Goal: Information Seeking & Learning: Find specific fact

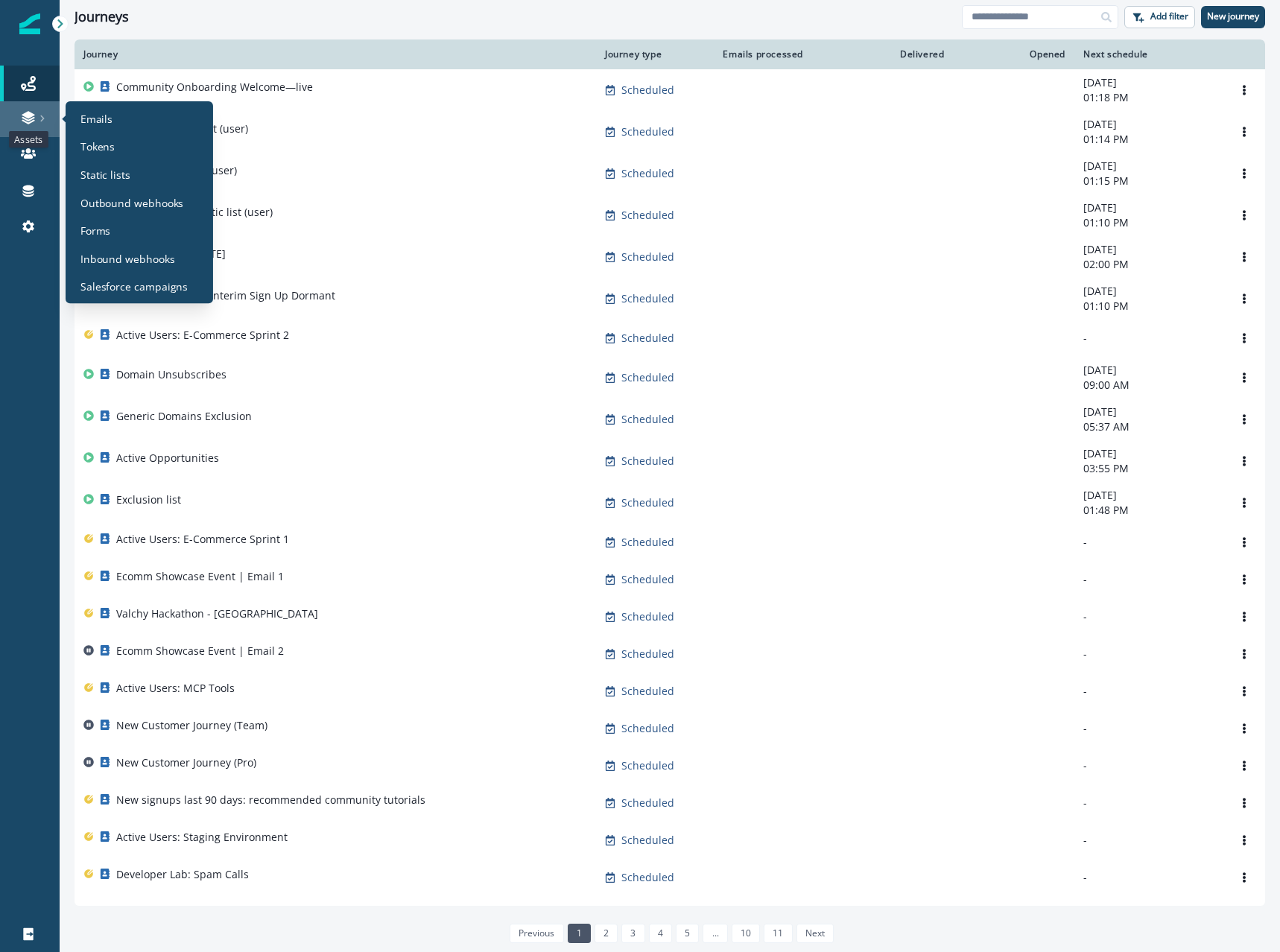
click at [30, 115] on icon at bounding box center [28, 115] width 13 height 8
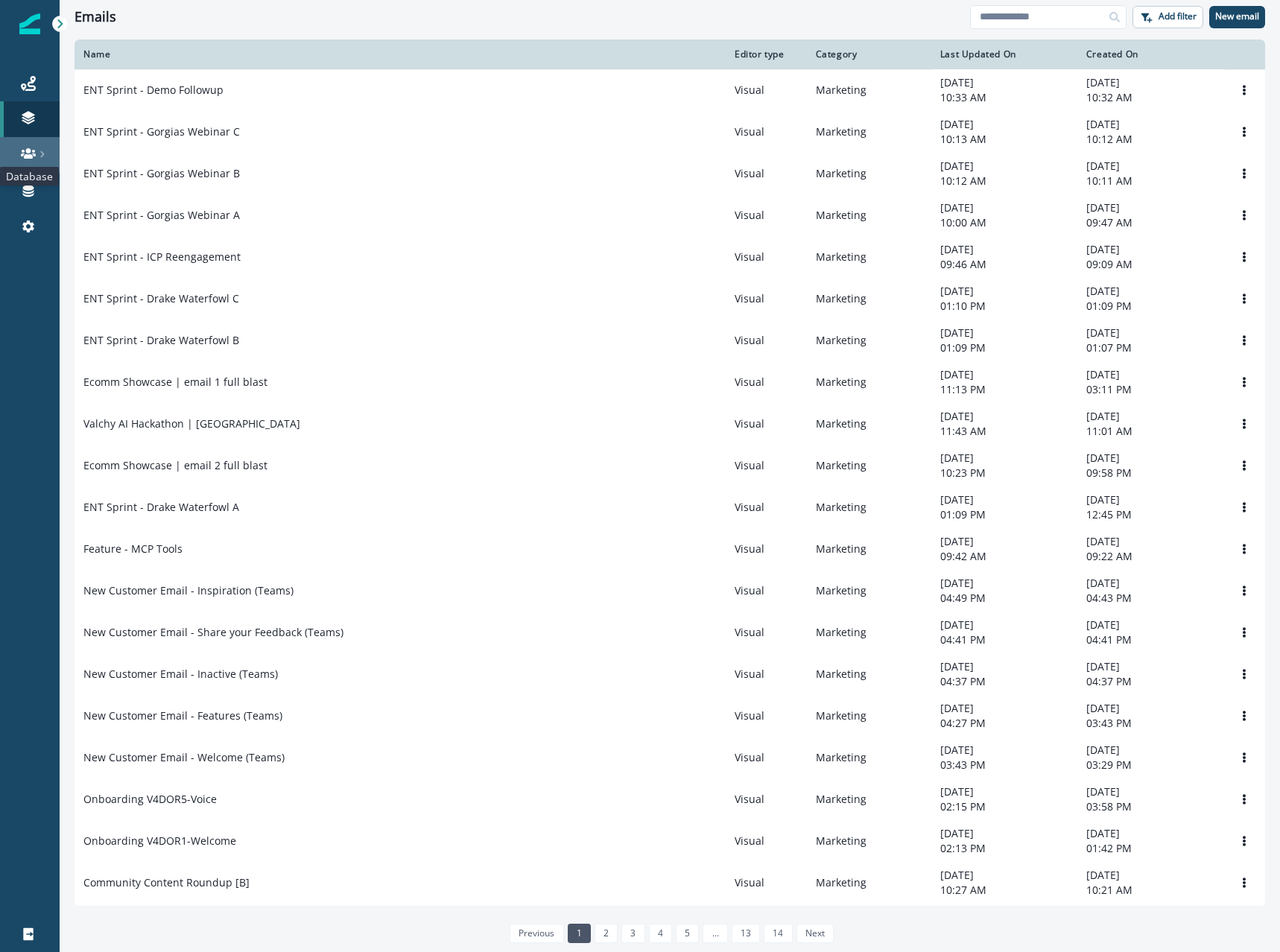
click at [28, 147] on icon at bounding box center [29, 153] width 15 height 15
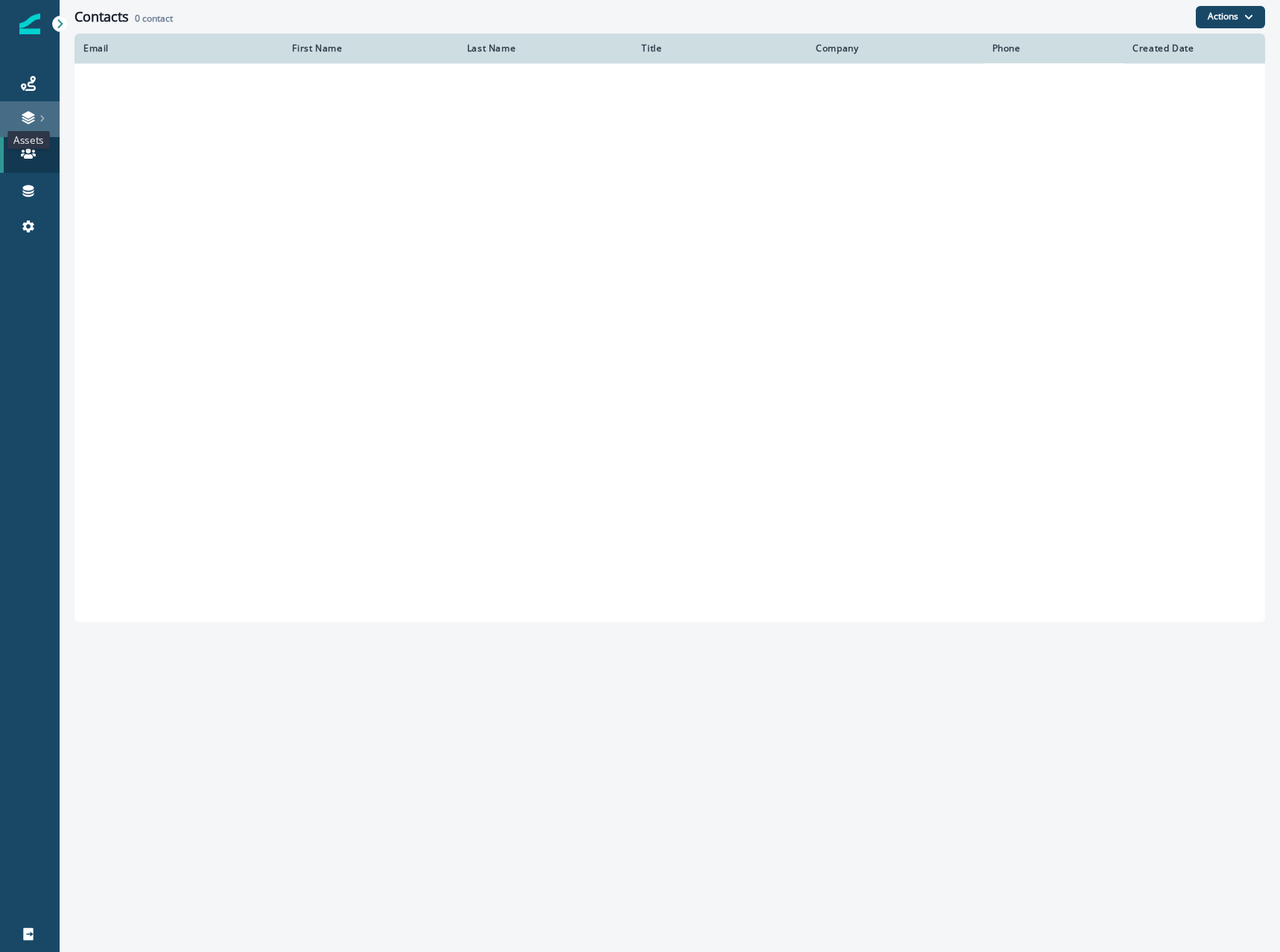
click at [31, 116] on icon at bounding box center [28, 115] width 13 height 8
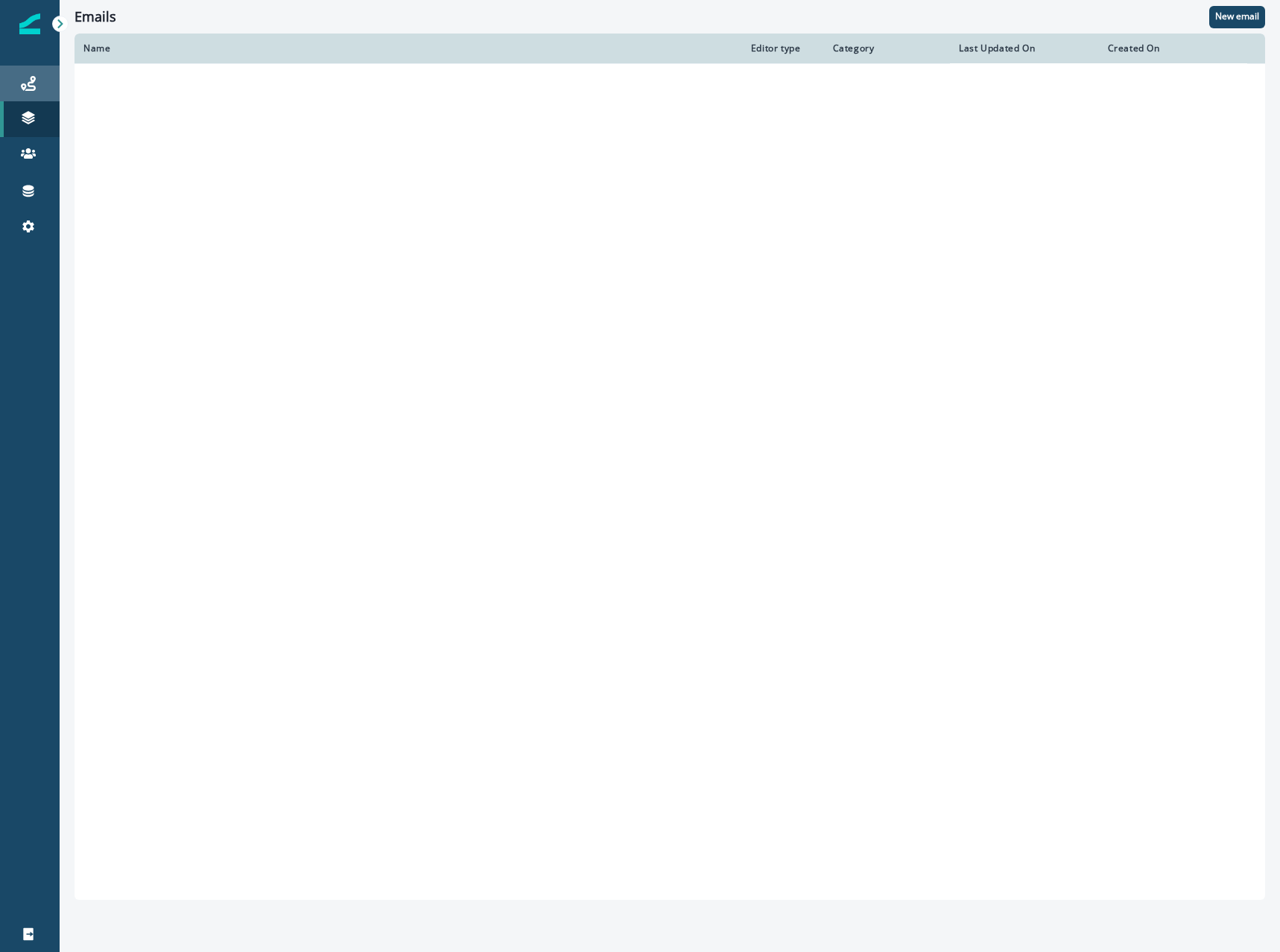
click at [33, 93] on link "Journeys" at bounding box center [29, 83] width 60 height 35
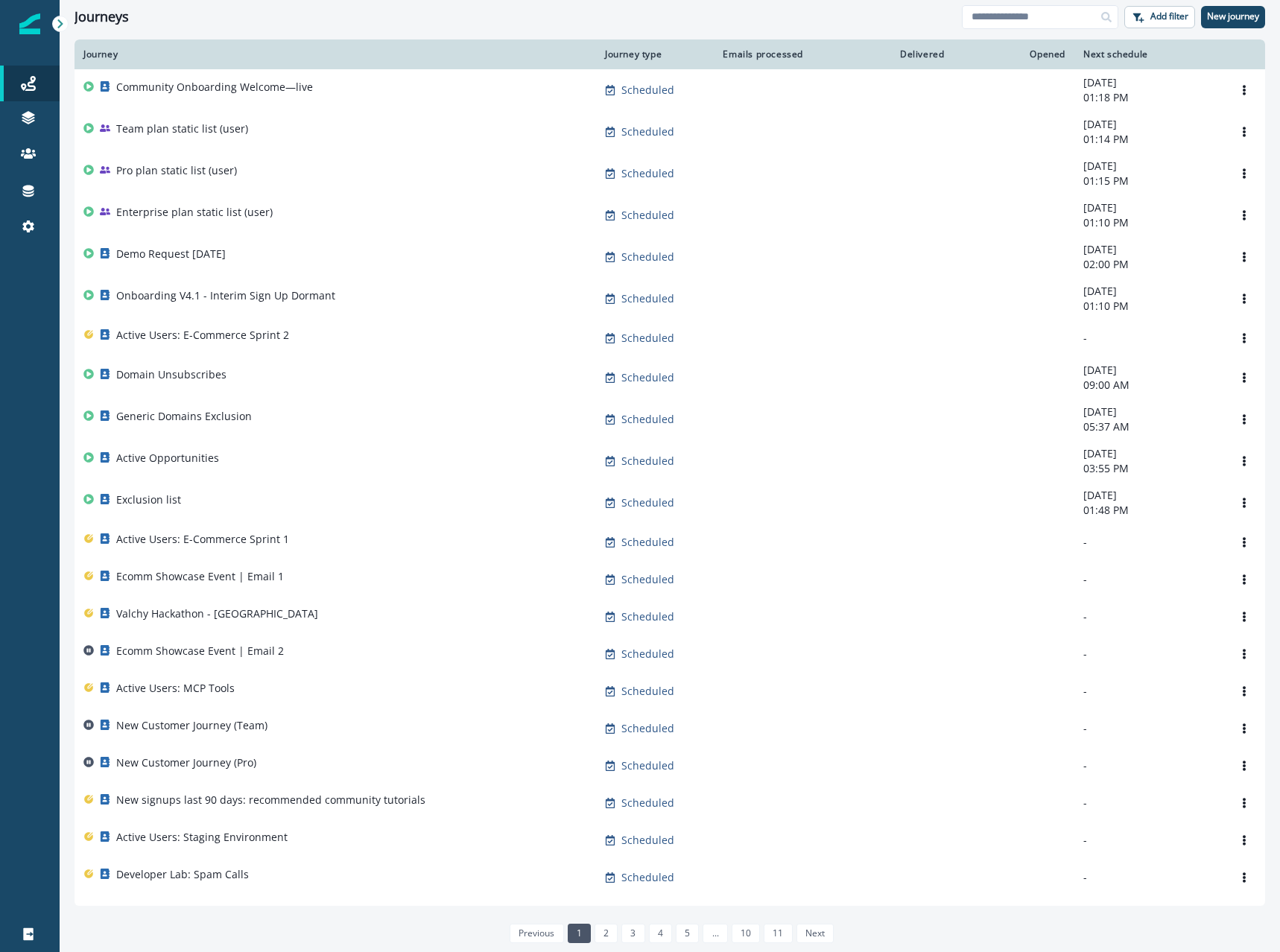
click at [32, 29] on img at bounding box center [29, 24] width 21 height 21
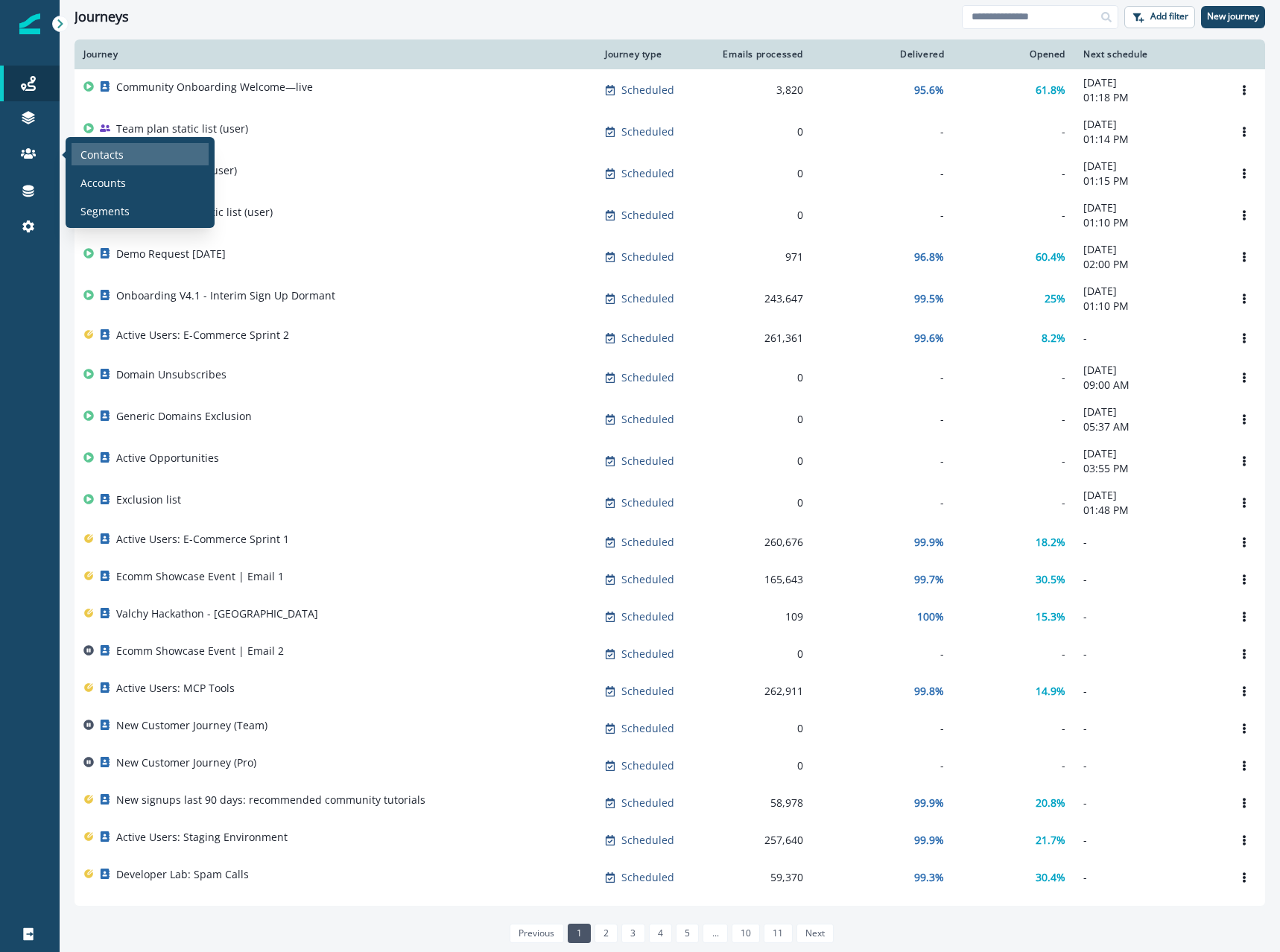
click at [137, 160] on div "Contacts" at bounding box center [140, 154] width 137 height 23
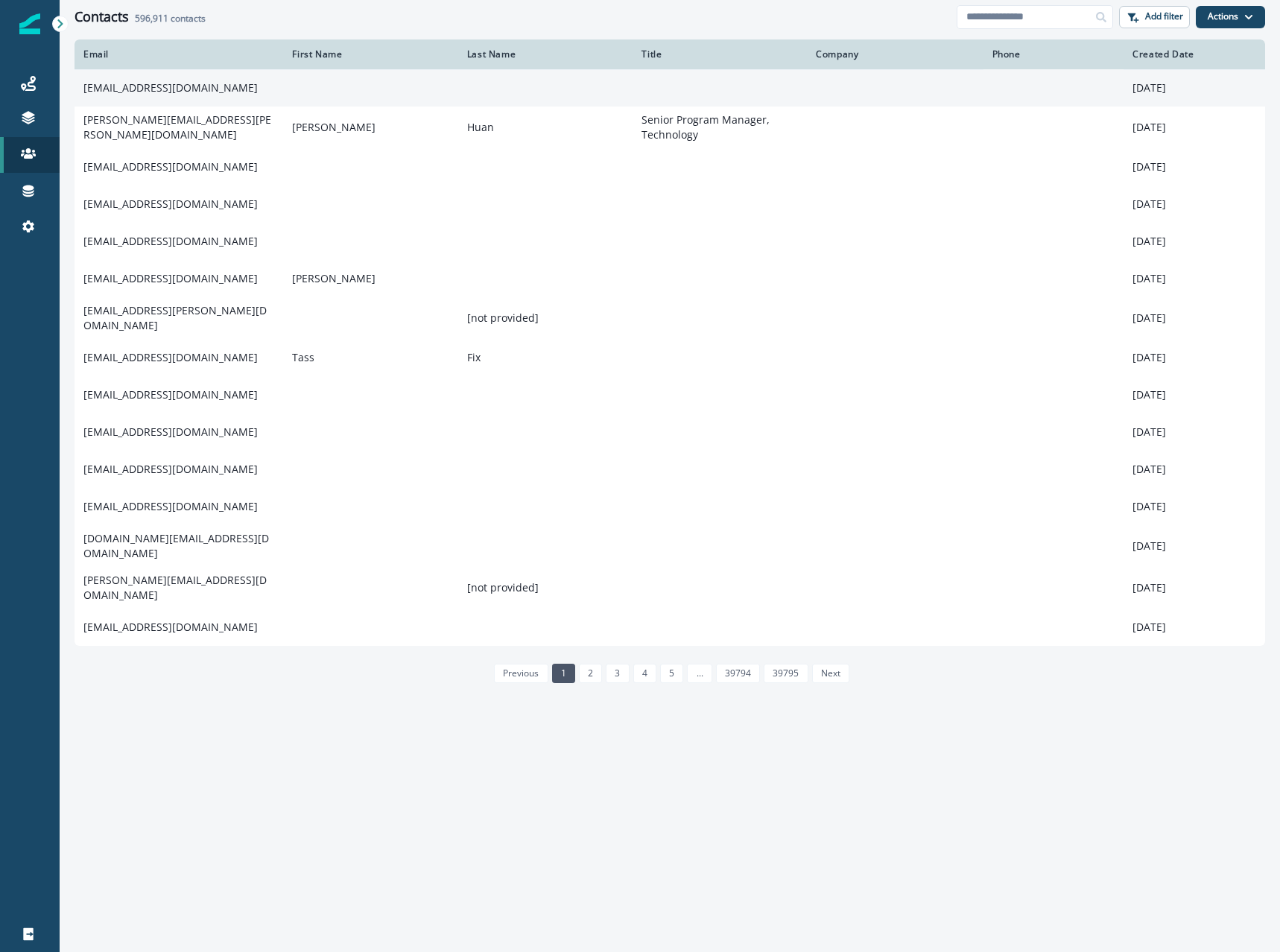
click at [128, 94] on td "[EMAIL_ADDRESS][DOMAIN_NAME]" at bounding box center [179, 88] width 209 height 37
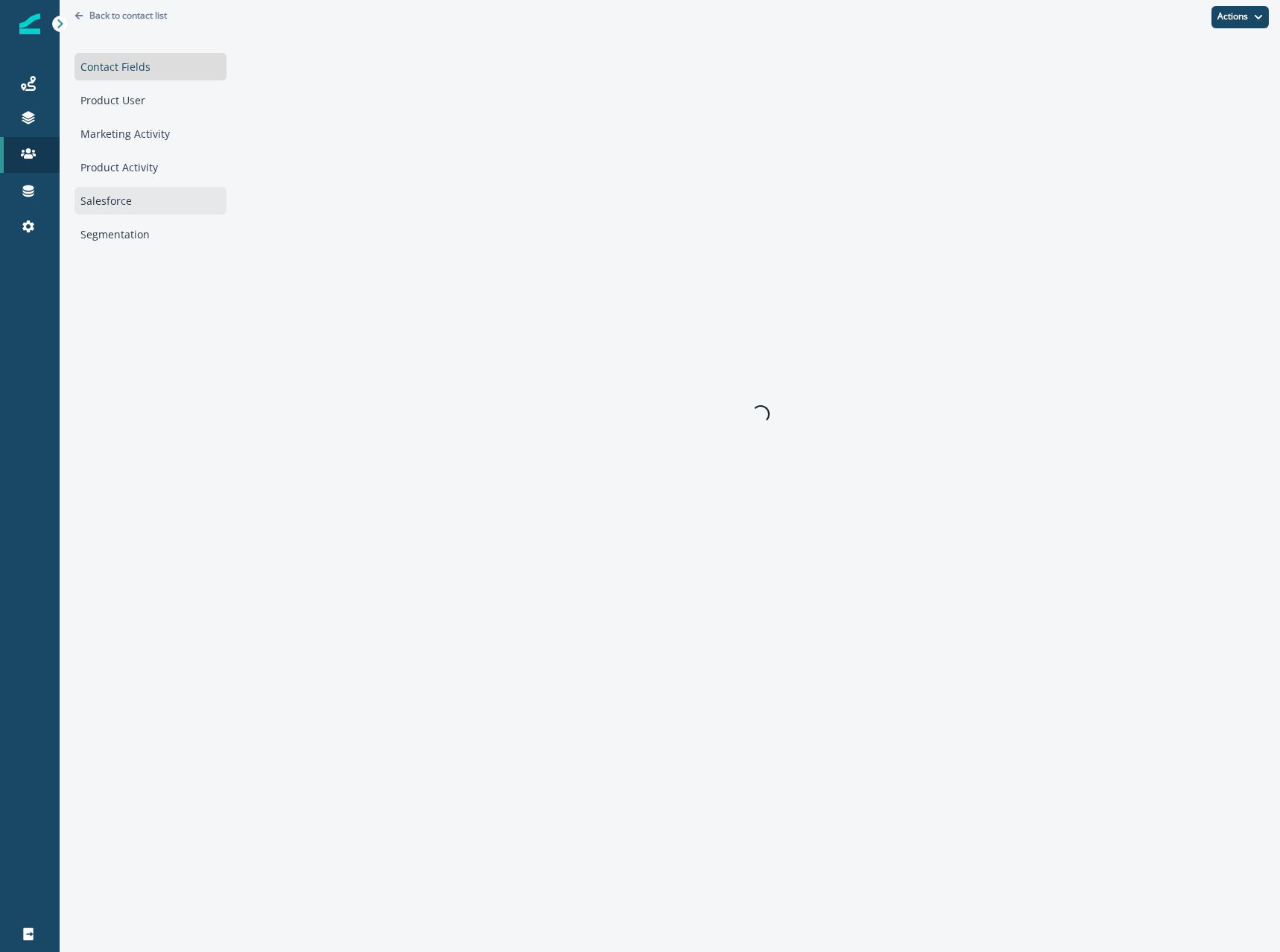
click at [123, 209] on div "Salesforce" at bounding box center [150, 201] width 152 height 28
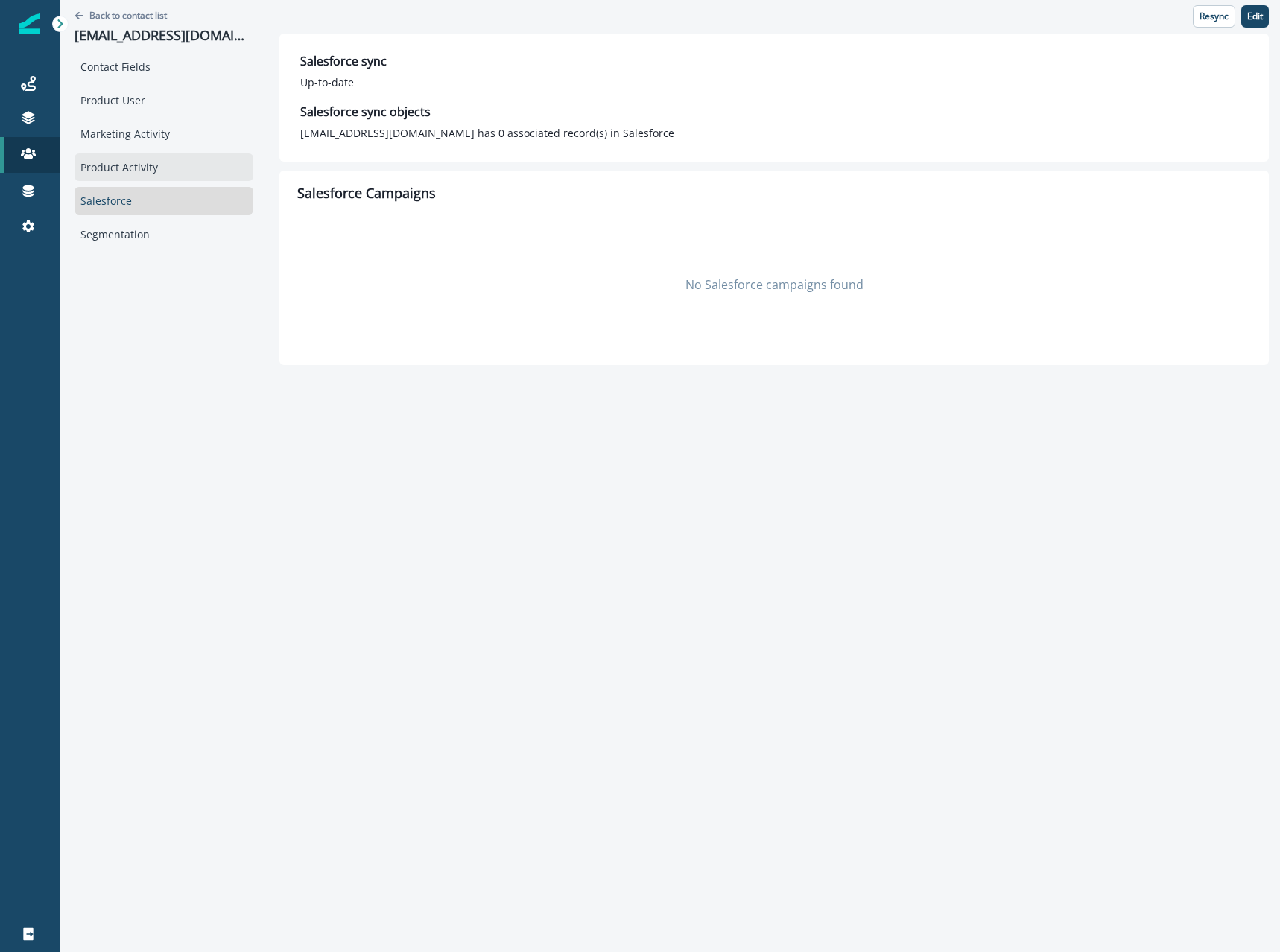
click at [166, 161] on div "Product Activity" at bounding box center [163, 167] width 179 height 28
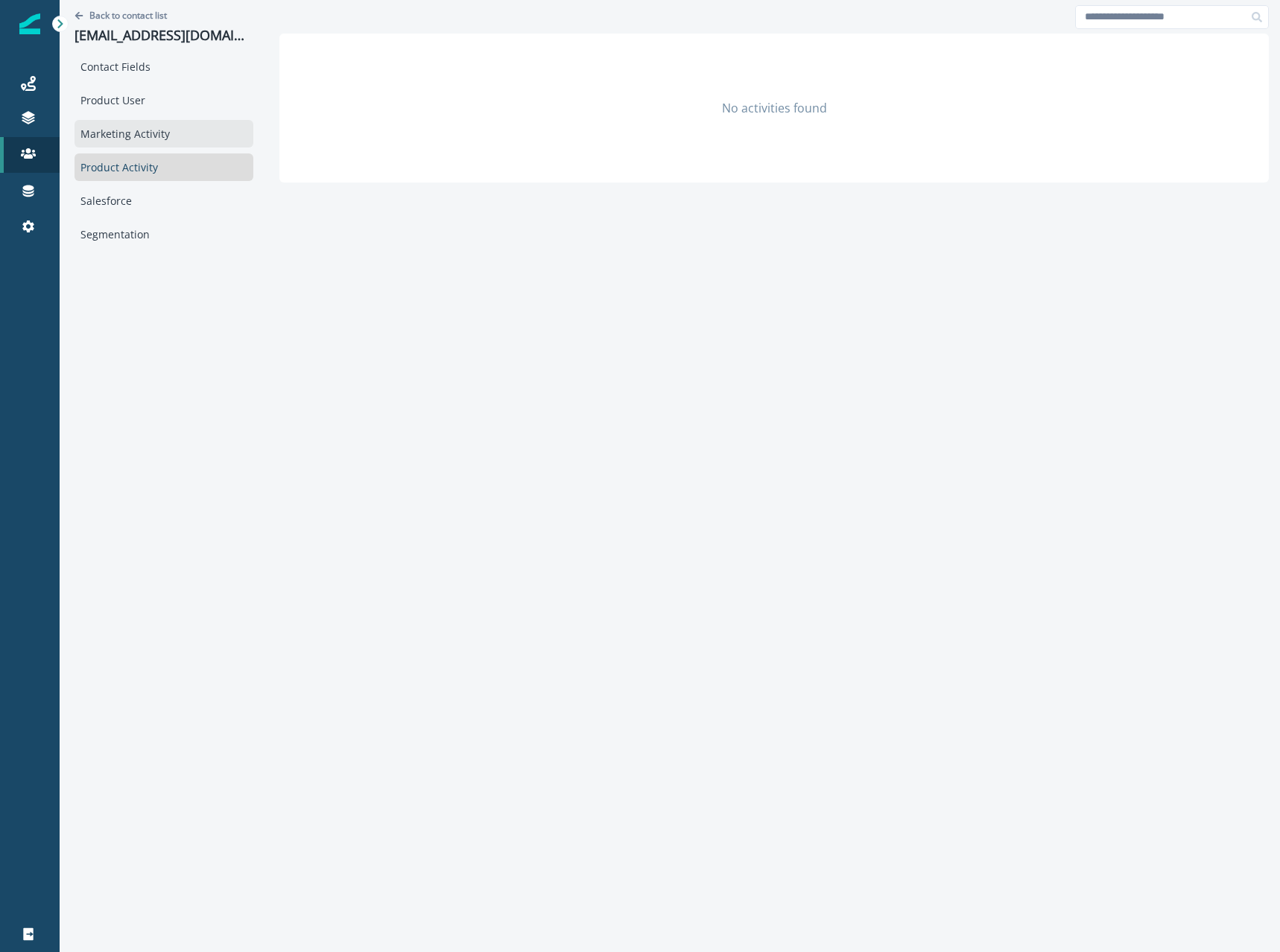
click at [172, 141] on div "Marketing Activity" at bounding box center [163, 133] width 179 height 28
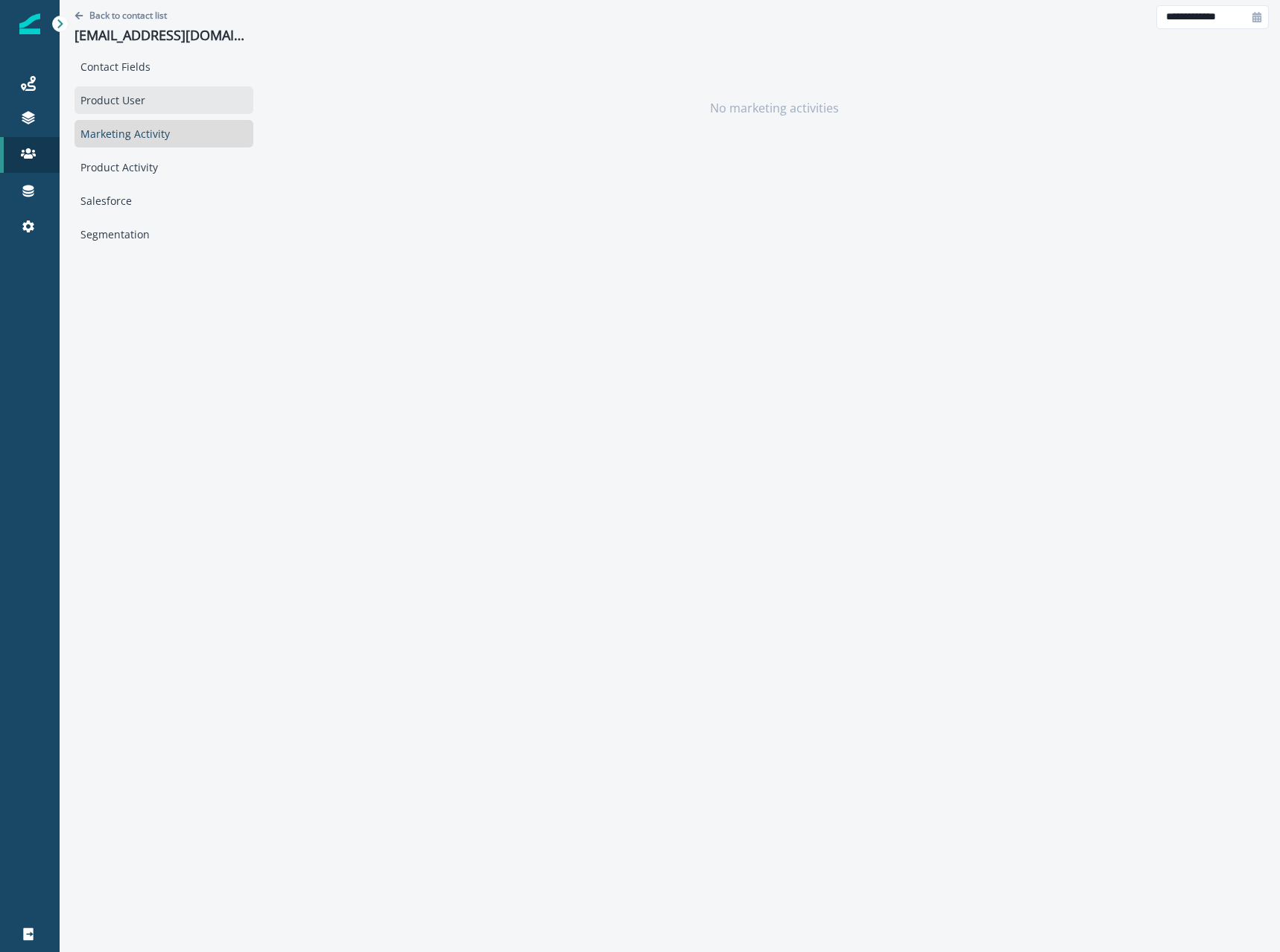
click at [177, 104] on div "Product User" at bounding box center [163, 100] width 179 height 28
click at [189, 67] on div "Contact Fields" at bounding box center [163, 67] width 179 height 28
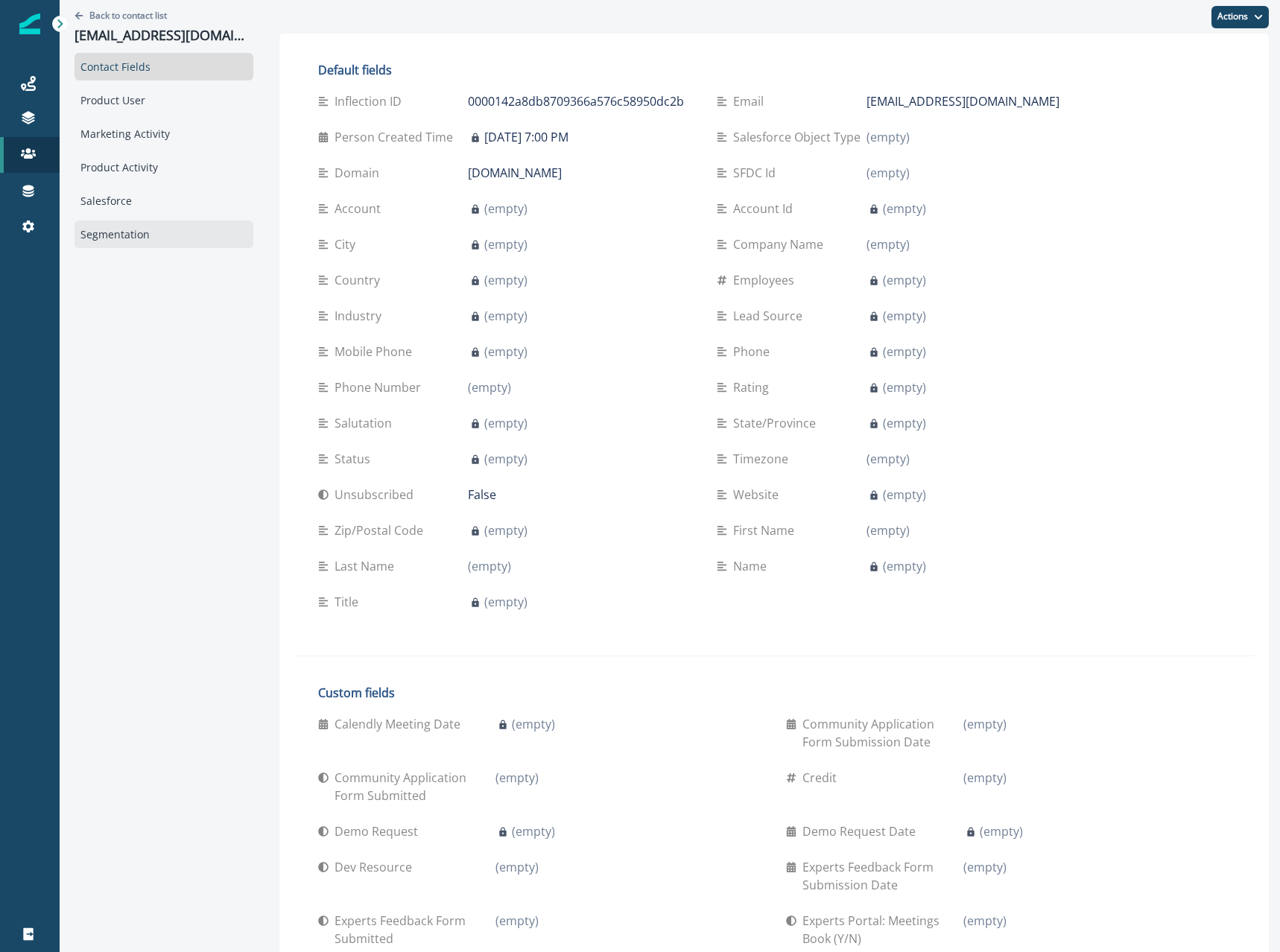
click at [131, 243] on div "Segmentation" at bounding box center [163, 234] width 179 height 28
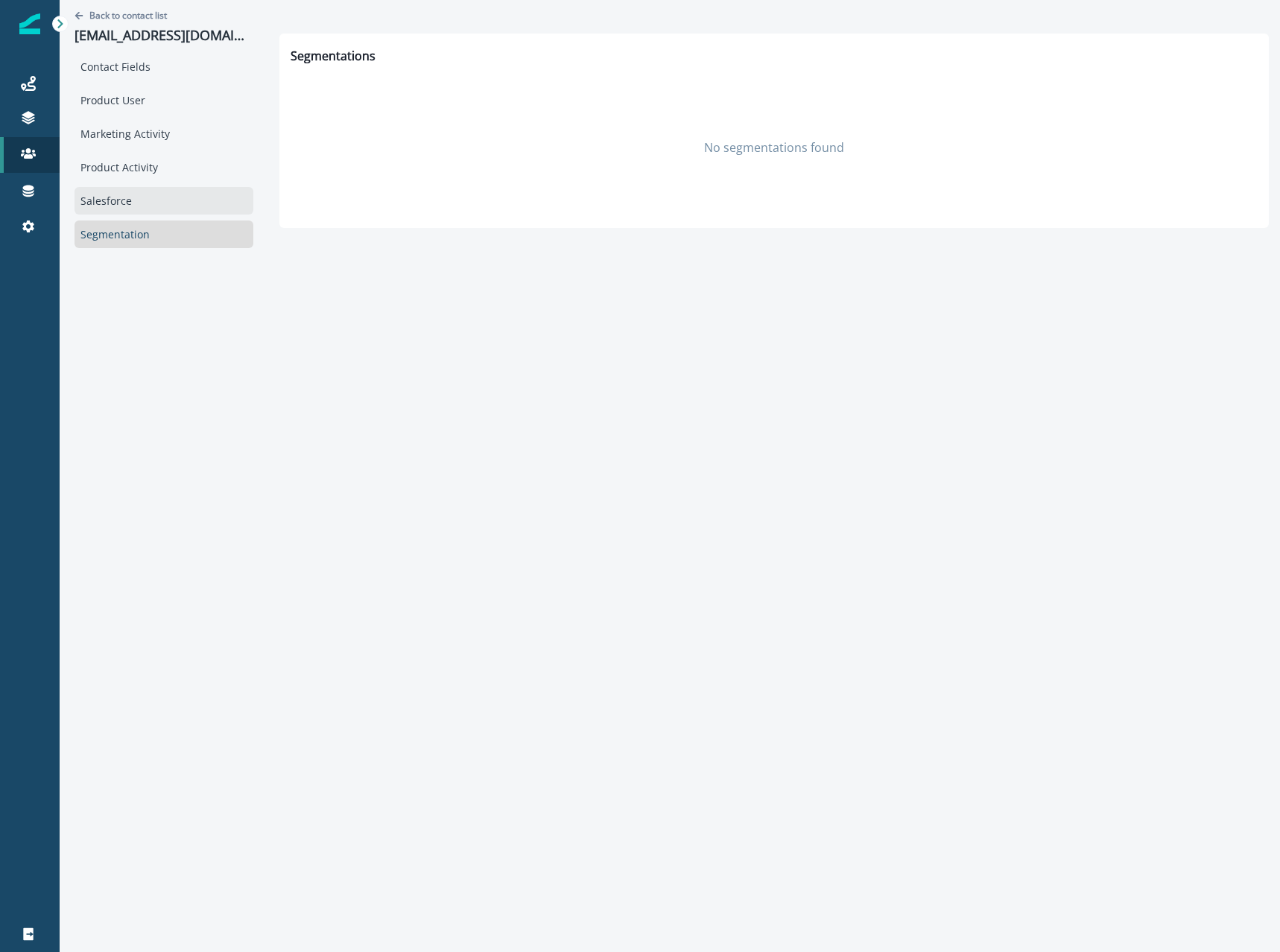
click at [135, 210] on div "Salesforce" at bounding box center [163, 201] width 179 height 28
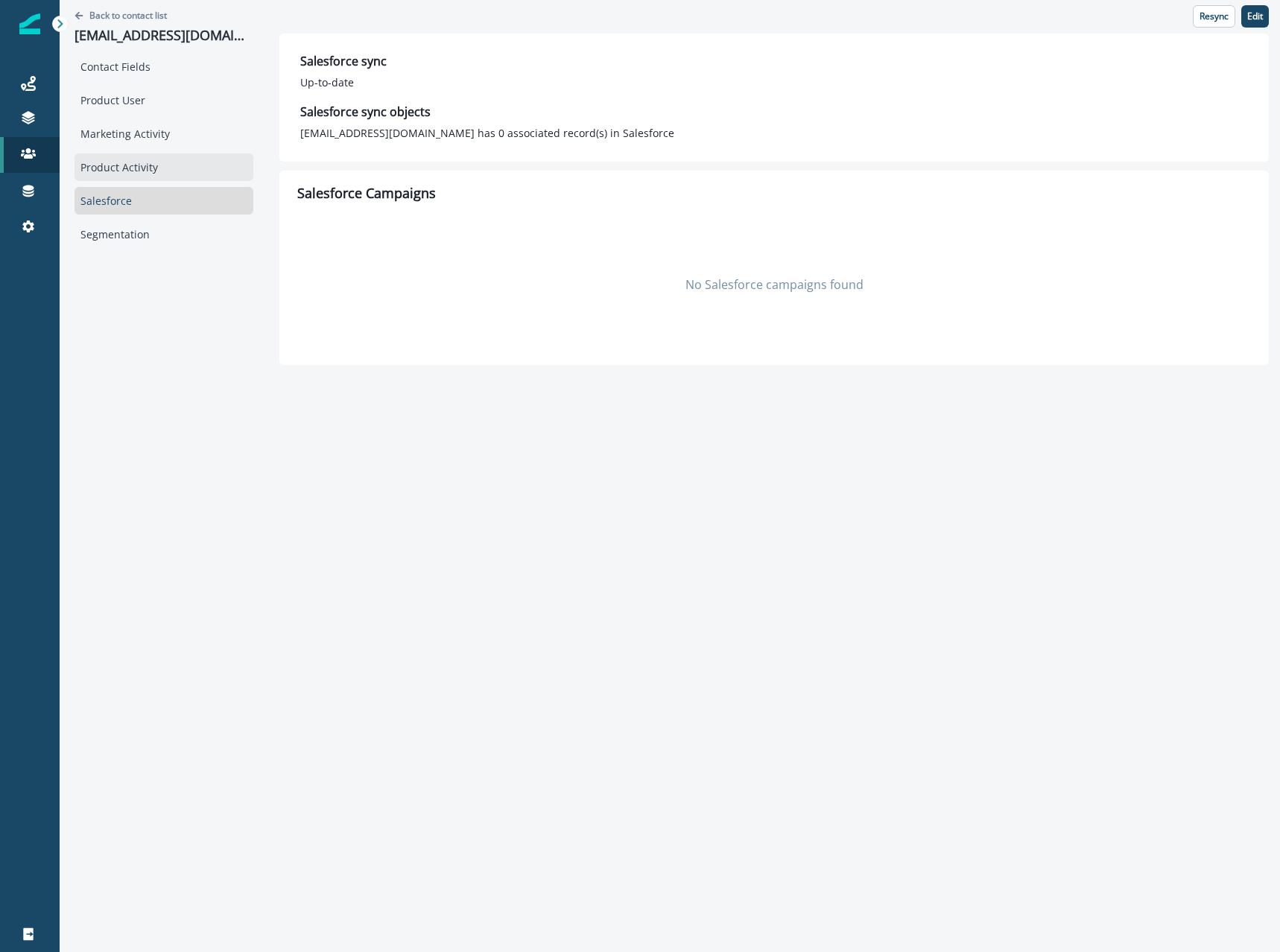
click at [145, 172] on div "Product Activity" at bounding box center [163, 167] width 179 height 28
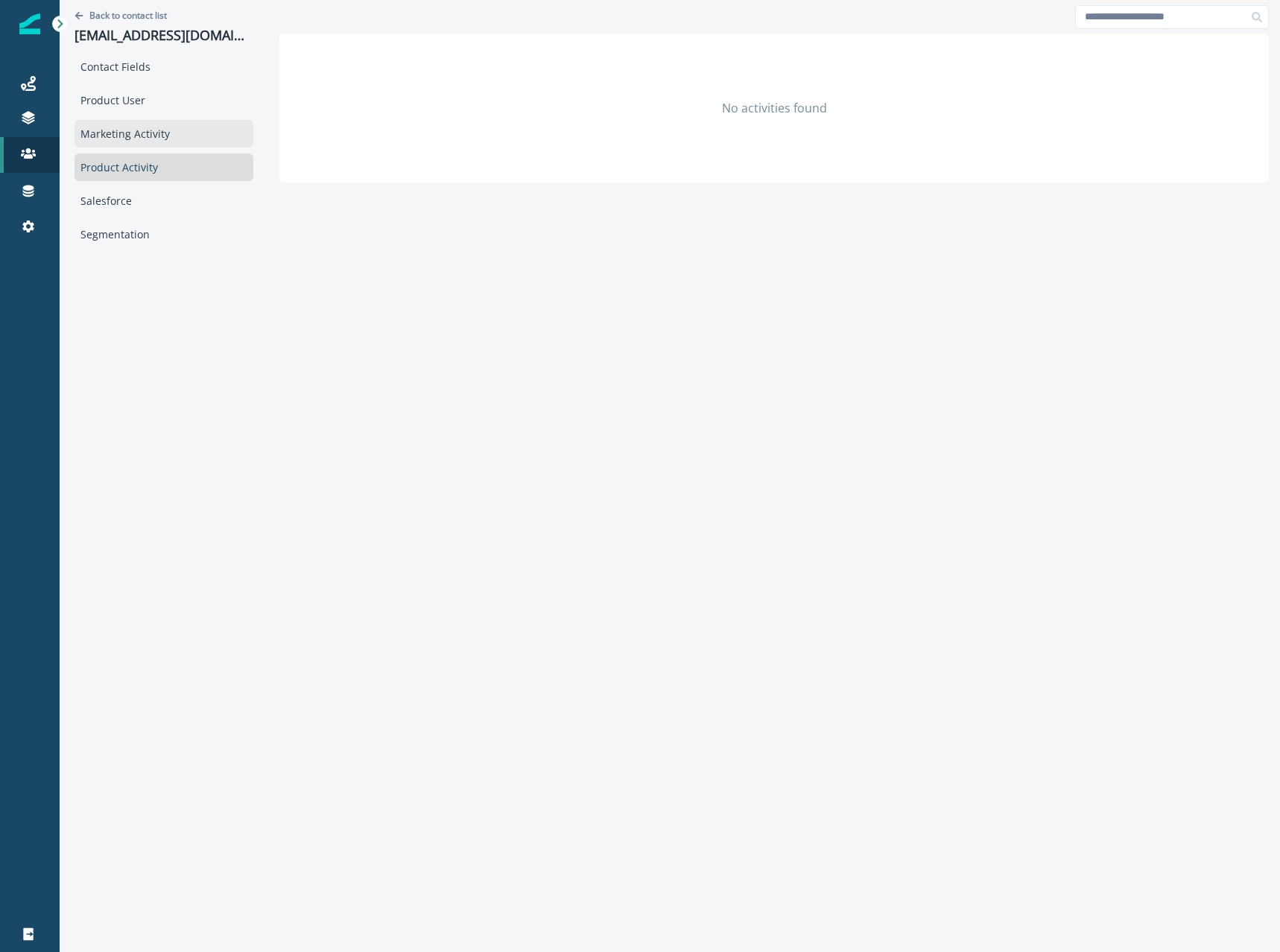
click at [151, 136] on div "Marketing Activity" at bounding box center [163, 133] width 179 height 28
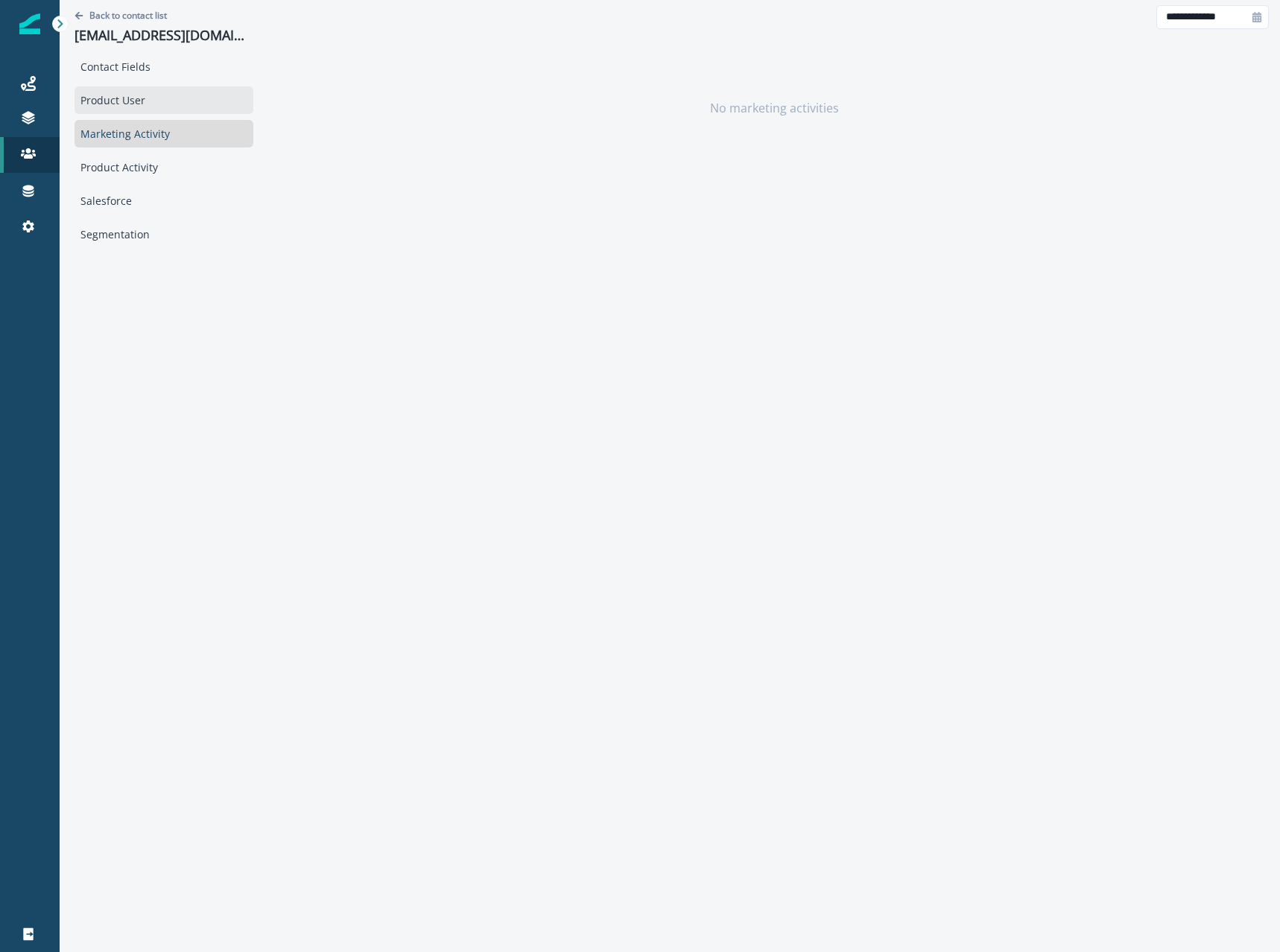
click at [141, 99] on div "Product User" at bounding box center [163, 100] width 179 height 28
click at [130, 65] on div "Contact Fields" at bounding box center [163, 67] width 179 height 28
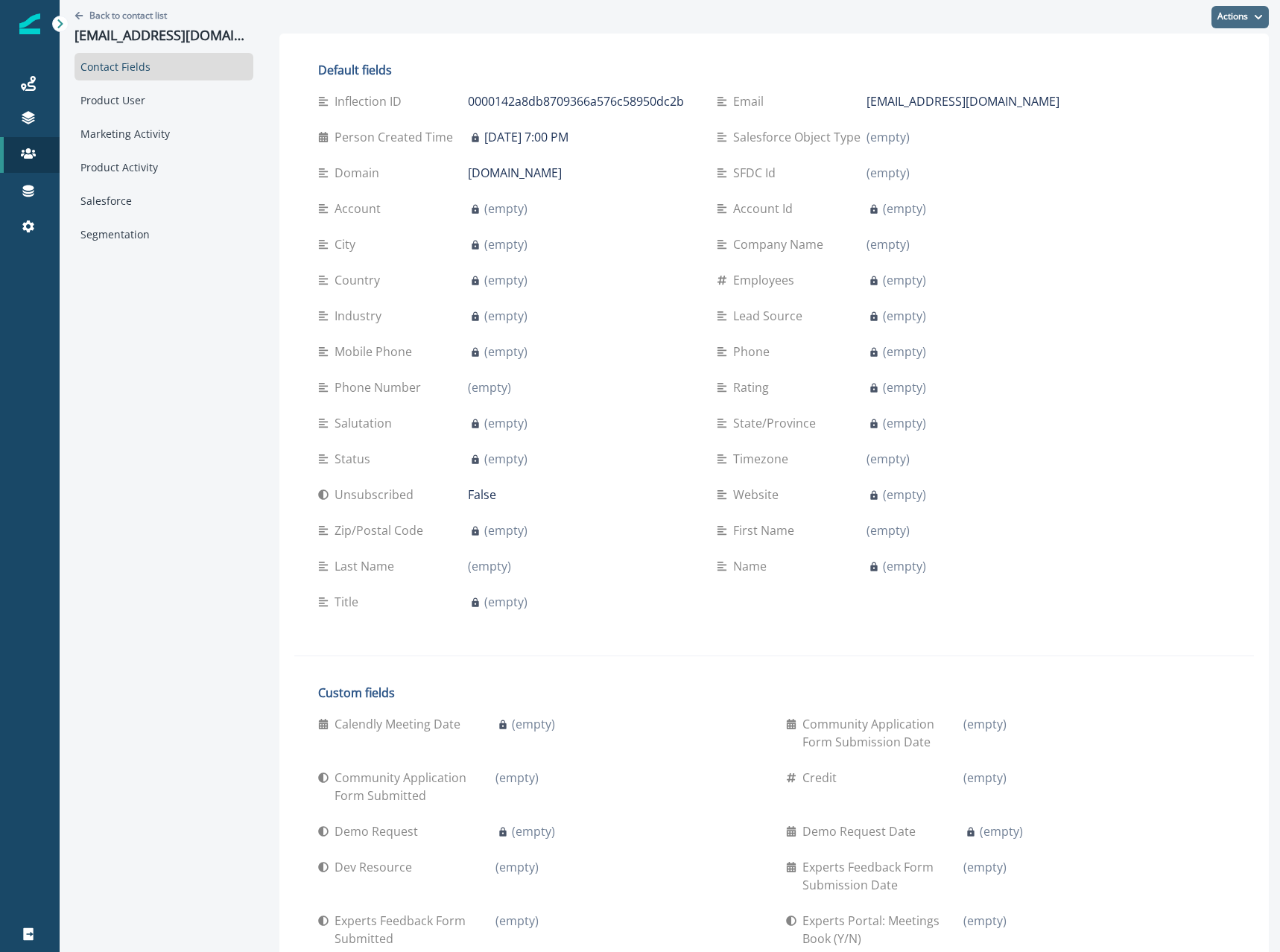
click at [1245, 24] on button "Actions" at bounding box center [1240, 17] width 57 height 23
click at [1187, 156] on div "Default fields Inflection ID 0000142a8db8709366a576c58950dc2b email [EMAIL_ADDR…" at bounding box center [774, 715] width 960 height 1335
click at [74, 15] on icon "Go back" at bounding box center [78, 15] width 9 height 9
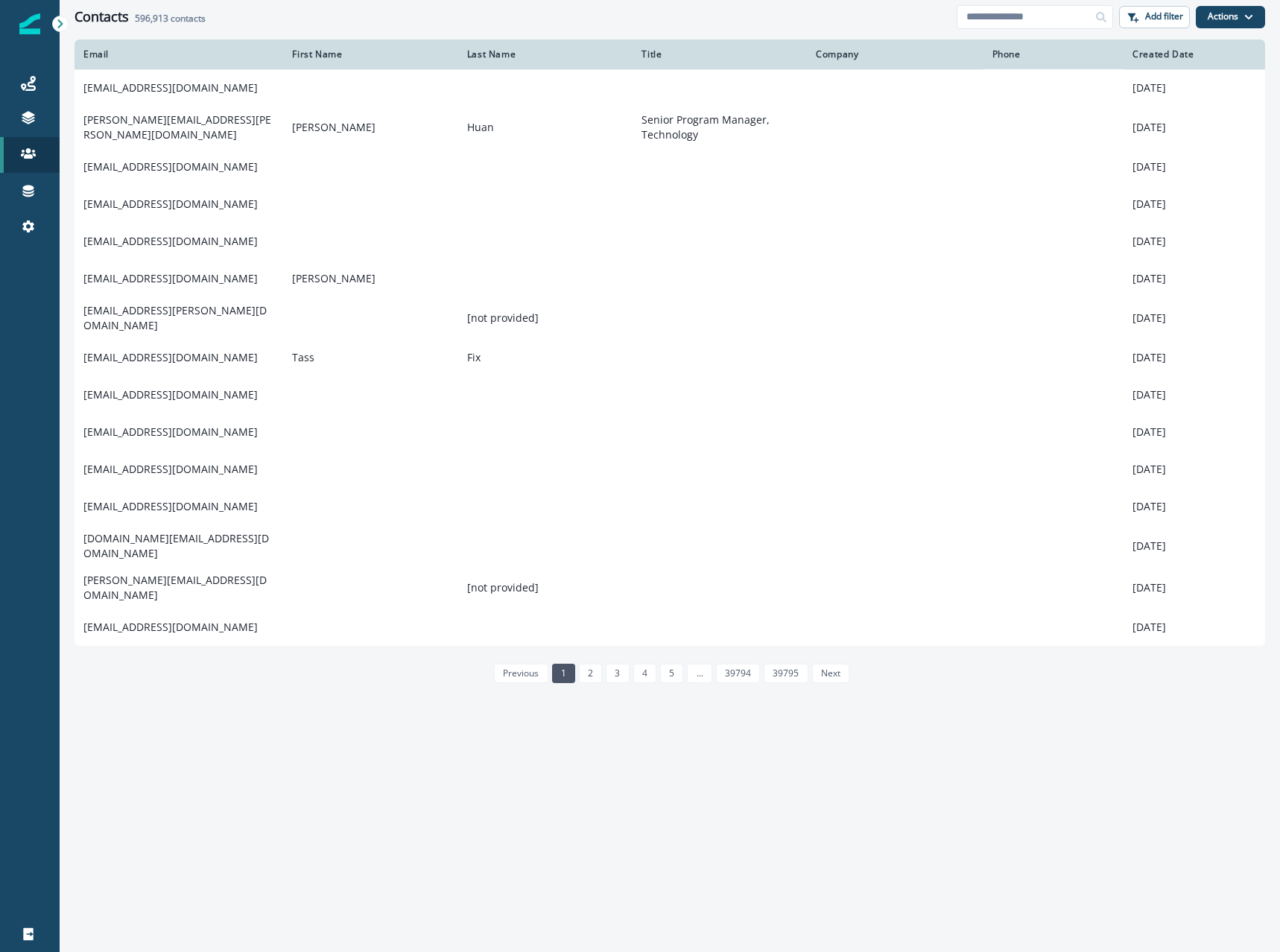
click at [785, 783] on div "Email First Name Last Name Title Company Phone Created Date [EMAIL_ADDRESS][DOM…" at bounding box center [670, 495] width 1220 height 911
drag, startPoint x: 138, startPoint y: 19, endPoint x: 218, endPoint y: 19, distance: 80.0
click at [218, 19] on div "Contacts 596,913 contacts" at bounding box center [515, 17] width 882 height 16
click at [592, 664] on link "2" at bounding box center [590, 673] width 23 height 19
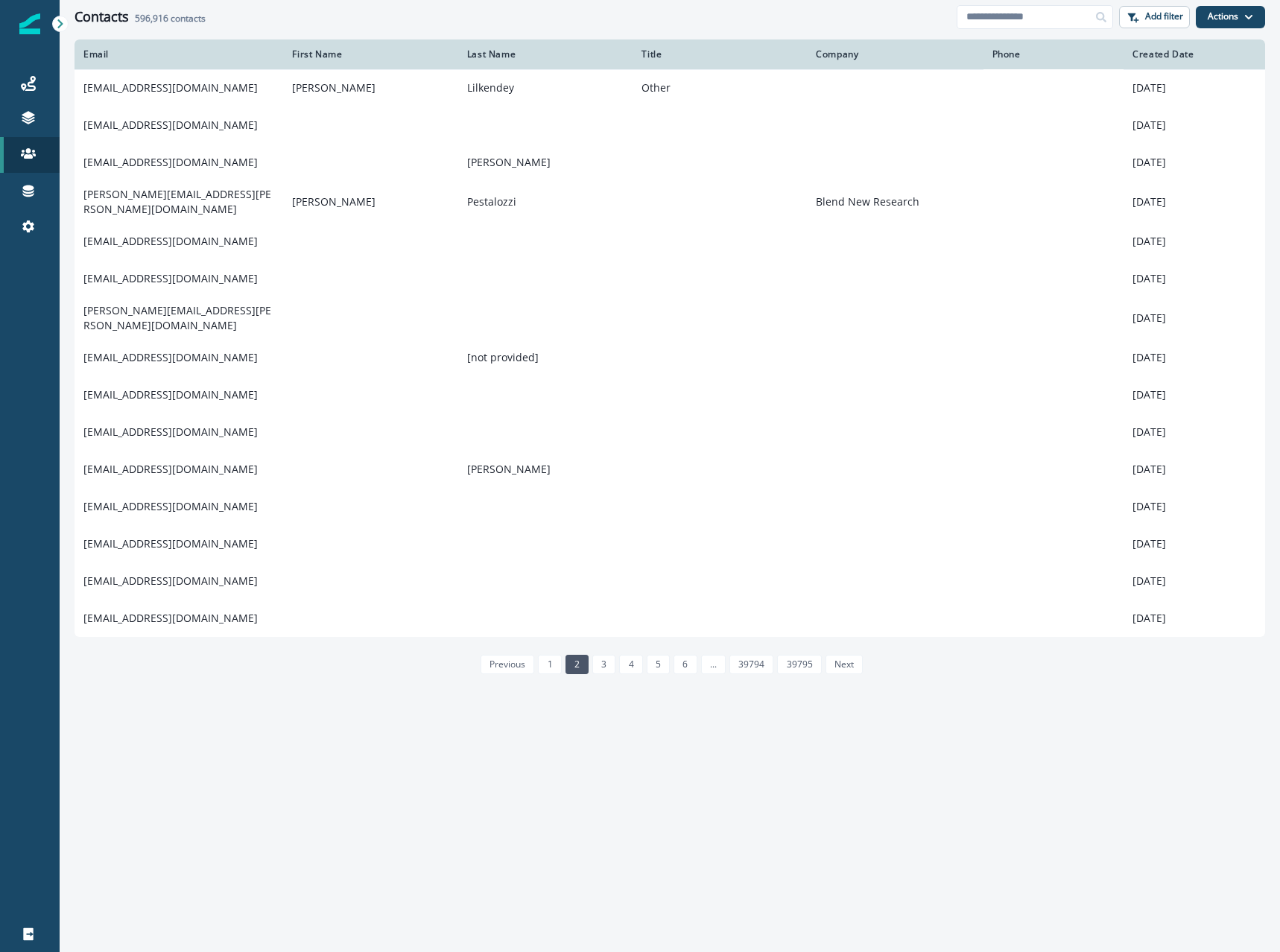
click at [622, 658] on link "4" at bounding box center [630, 664] width 23 height 19
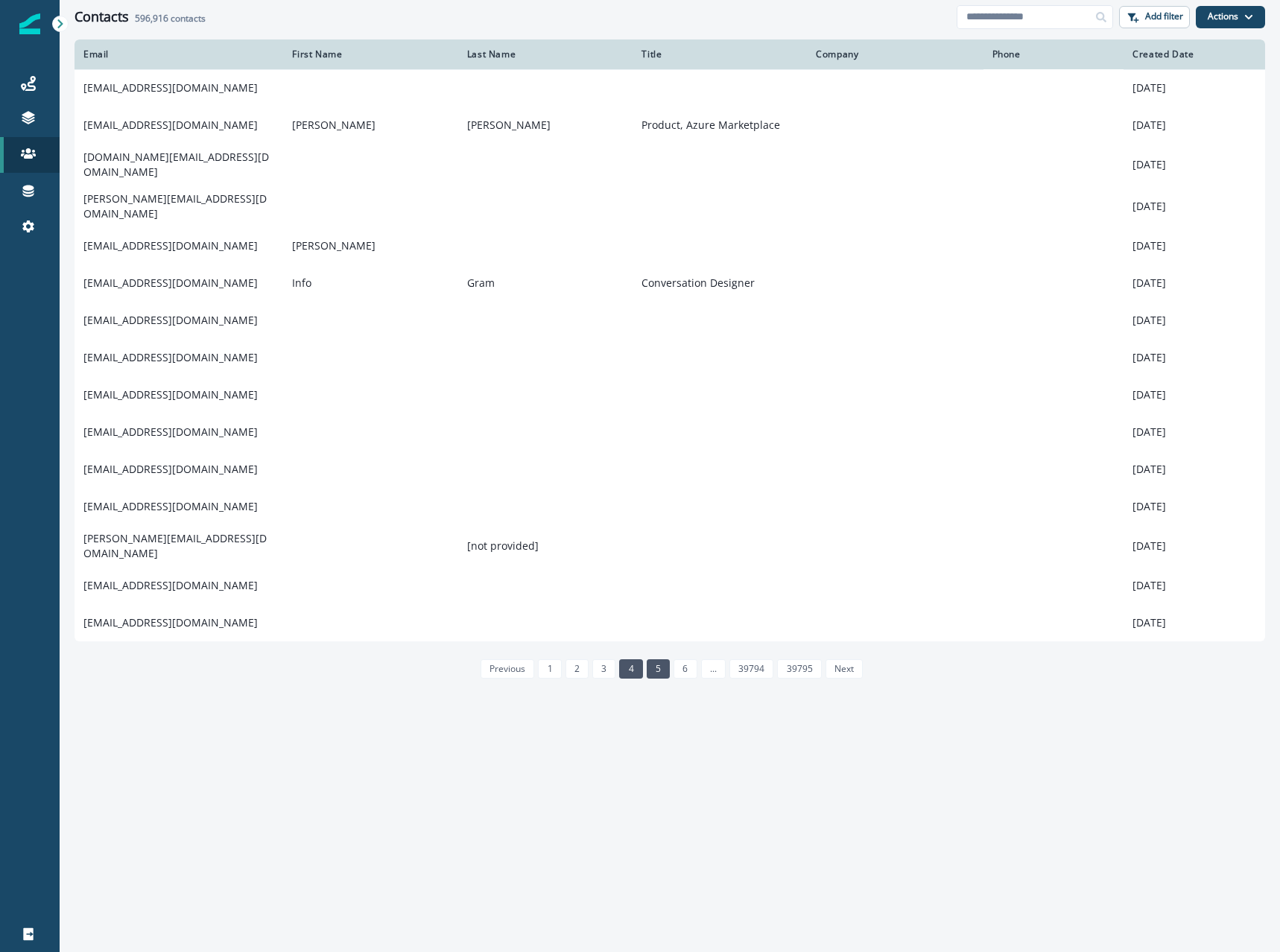
click at [655, 659] on link "5" at bounding box center [657, 668] width 23 height 19
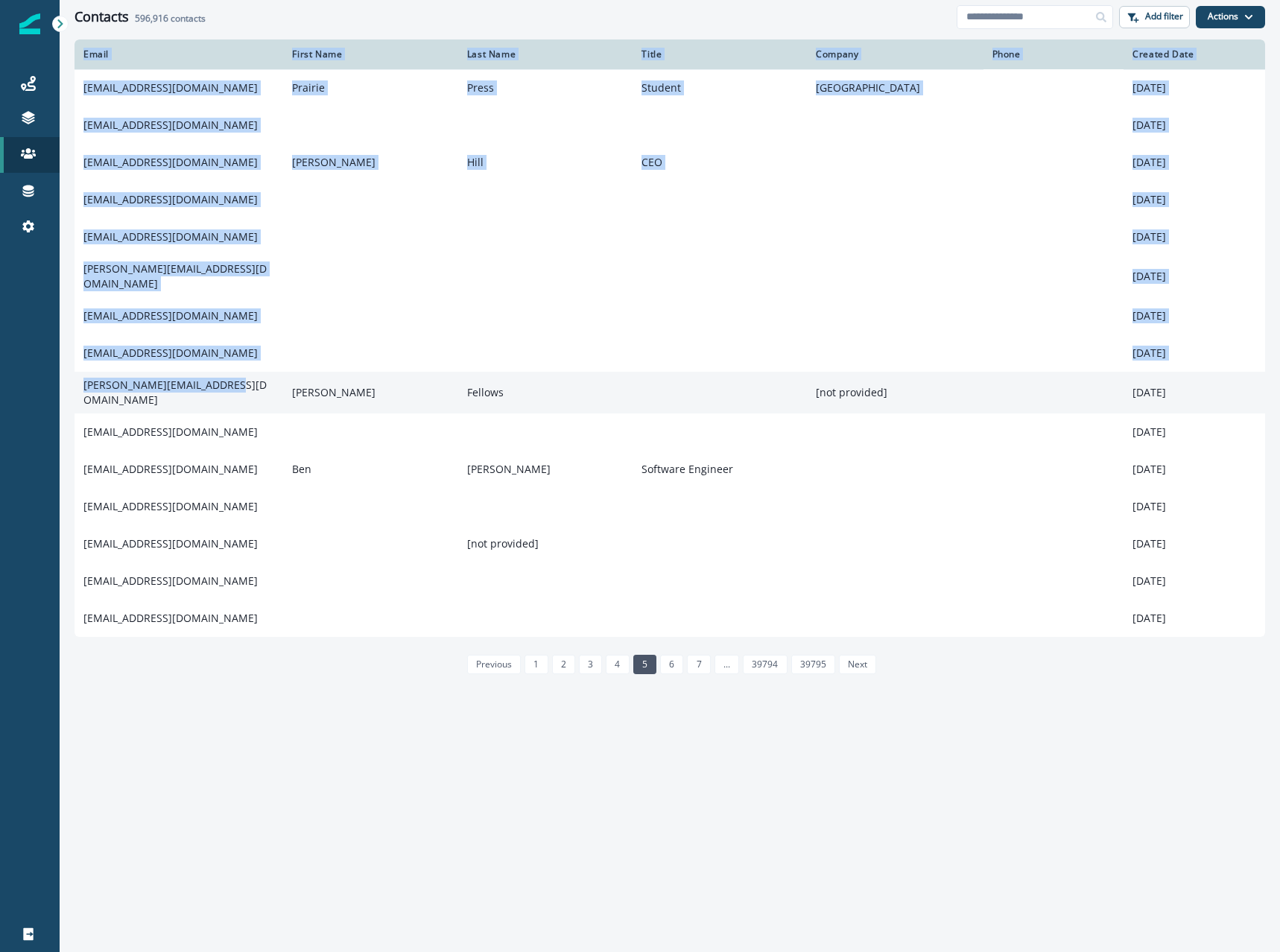
drag, startPoint x: 74, startPoint y: 382, endPoint x: 239, endPoint y: 390, distance: 165.2
click at [239, 390] on div "Email First Name Last Name Title Company Phone Created Date [EMAIL_ADDRESS][DOM…" at bounding box center [670, 495] width 1220 height 911
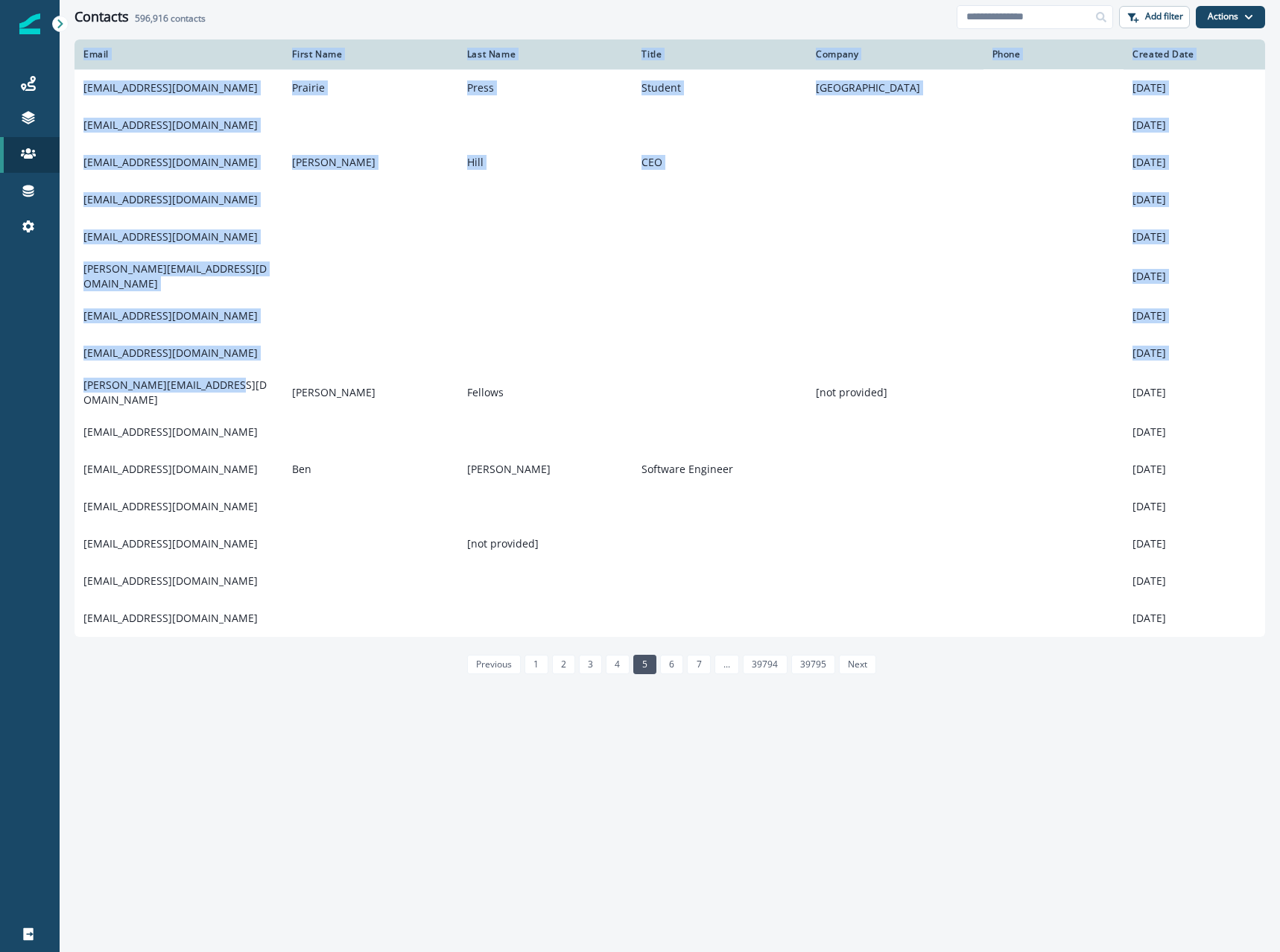
click at [72, 388] on div "Email First Name Last Name Title Company Phone Created Date [EMAIL_ADDRESS][DOM…" at bounding box center [670, 495] width 1220 height 911
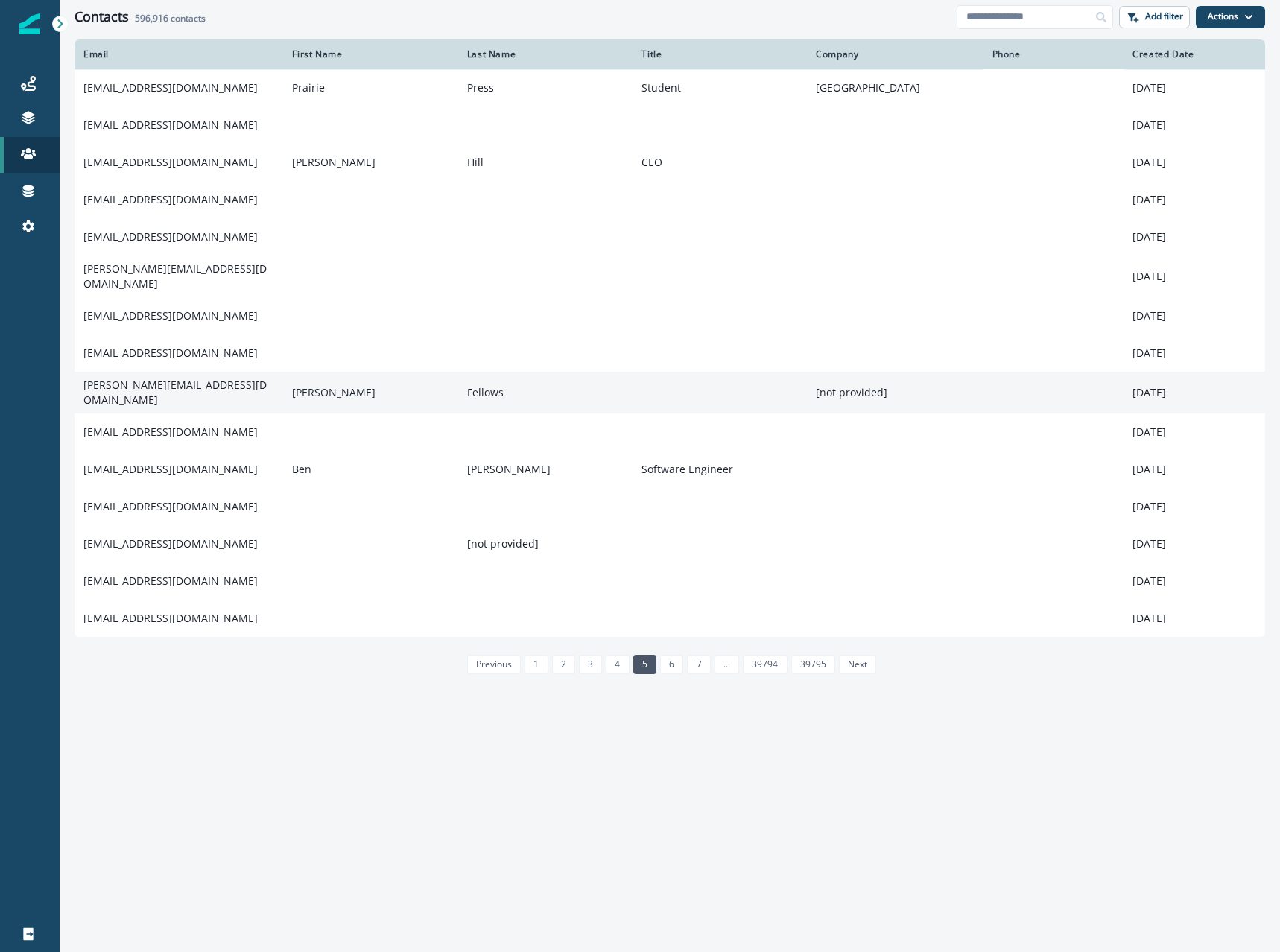
click at [198, 388] on td "[PERSON_NAME][EMAIL_ADDRESS][DOMAIN_NAME]" at bounding box center [179, 393] width 209 height 42
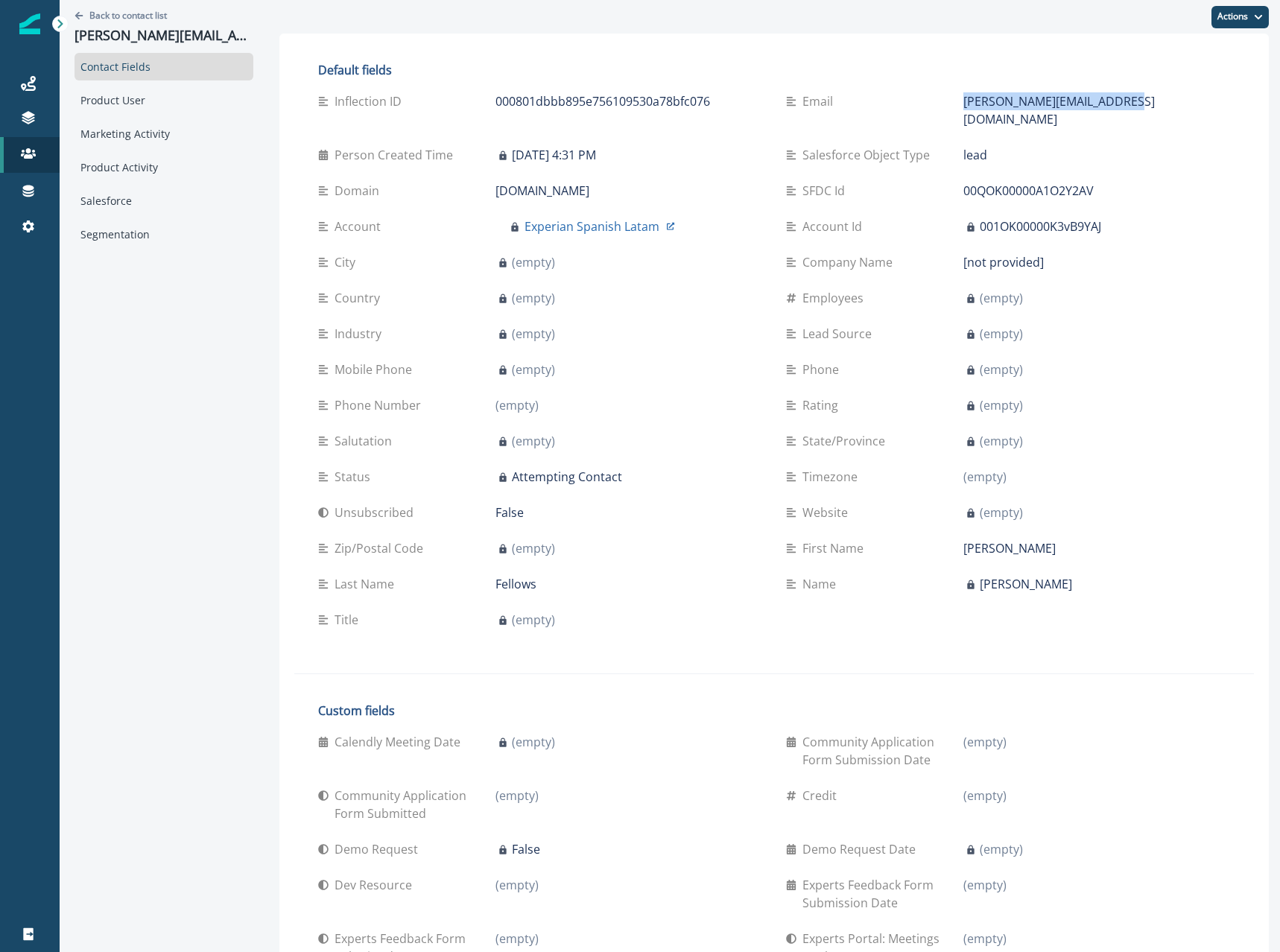
drag, startPoint x: 1049, startPoint y: 94, endPoint x: 857, endPoint y: 99, distance: 192.1
click at [857, 99] on div "email [PERSON_NAME][EMAIL_ADDRESS][DOMAIN_NAME]" at bounding box center [1008, 110] width 444 height 35
copy div "[PERSON_NAME][EMAIL_ADDRESS][DOMAIN_NAME]"
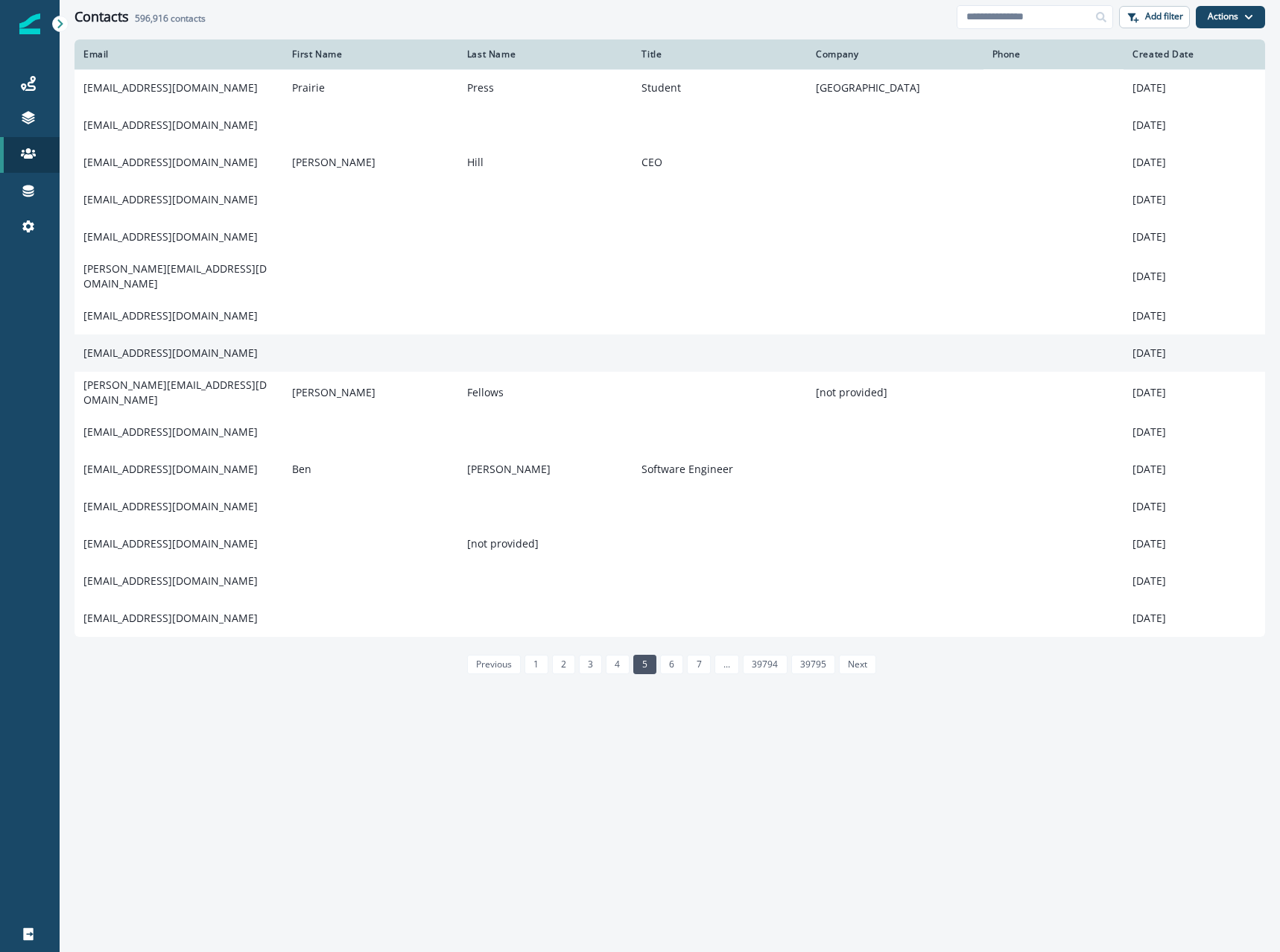
click at [192, 345] on td "[EMAIL_ADDRESS][DOMAIN_NAME]" at bounding box center [179, 353] width 209 height 37
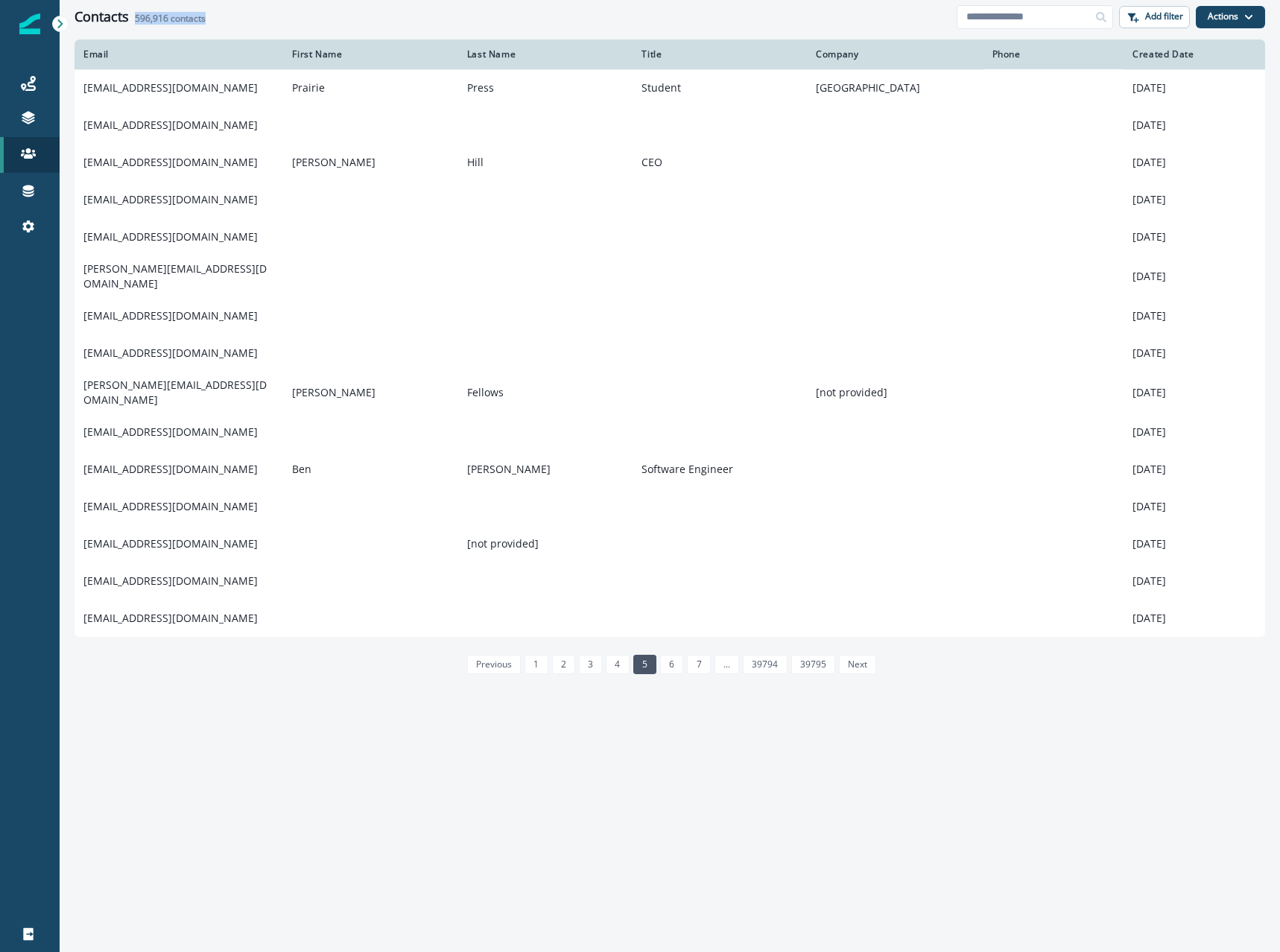
drag, startPoint x: 134, startPoint y: 16, endPoint x: 354, endPoint y: 6, distance: 220.2
click at [354, 6] on div "Contacts 596,916 contacts Add filter Actions Create Contact Import Contacts" at bounding box center [670, 17] width 1220 height 34
click at [238, 19] on div "Contacts 596,916 contacts" at bounding box center [515, 17] width 882 height 16
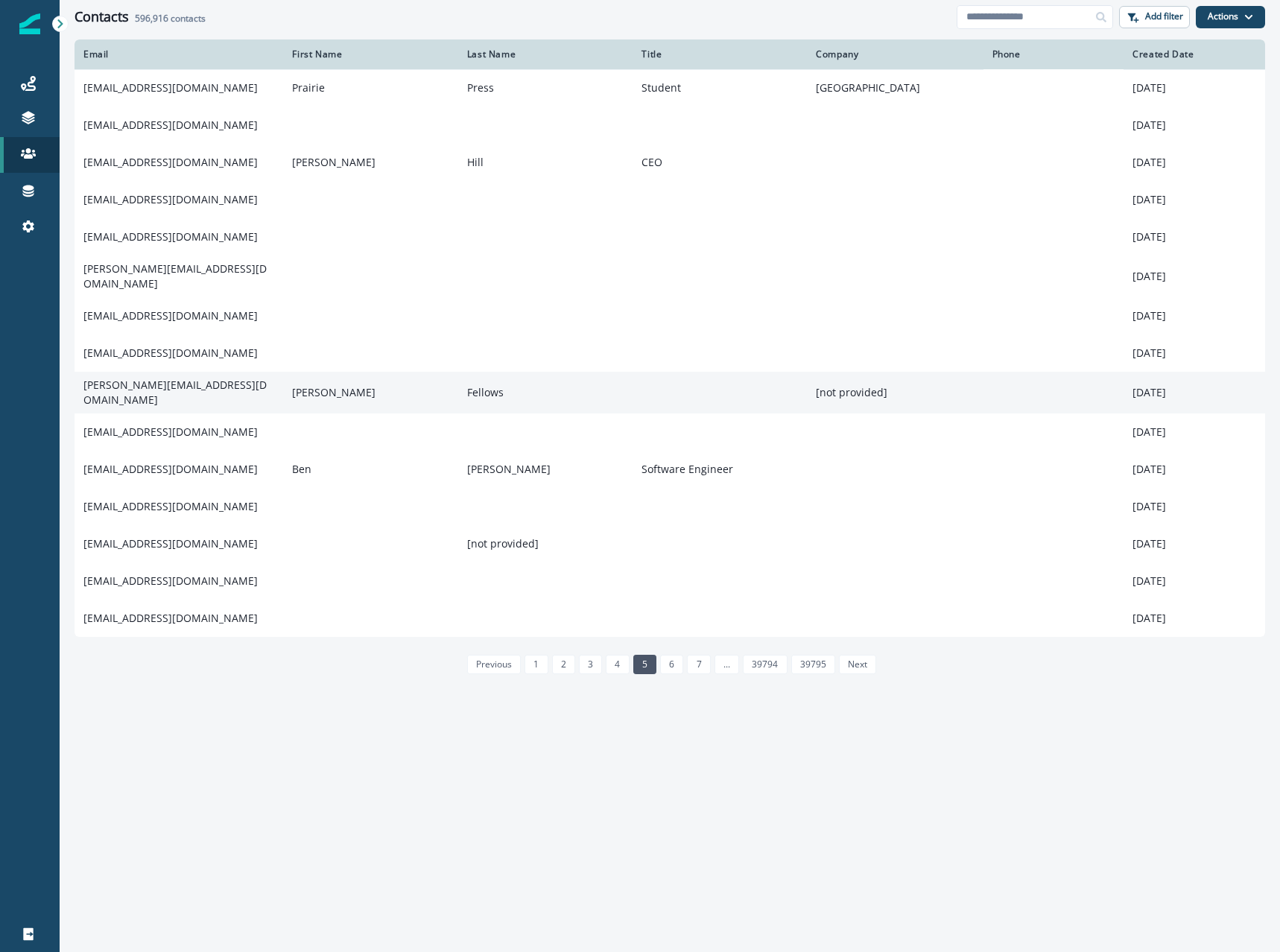
click at [180, 388] on td "[PERSON_NAME][EMAIL_ADDRESS][DOMAIN_NAME]" at bounding box center [179, 393] width 209 height 42
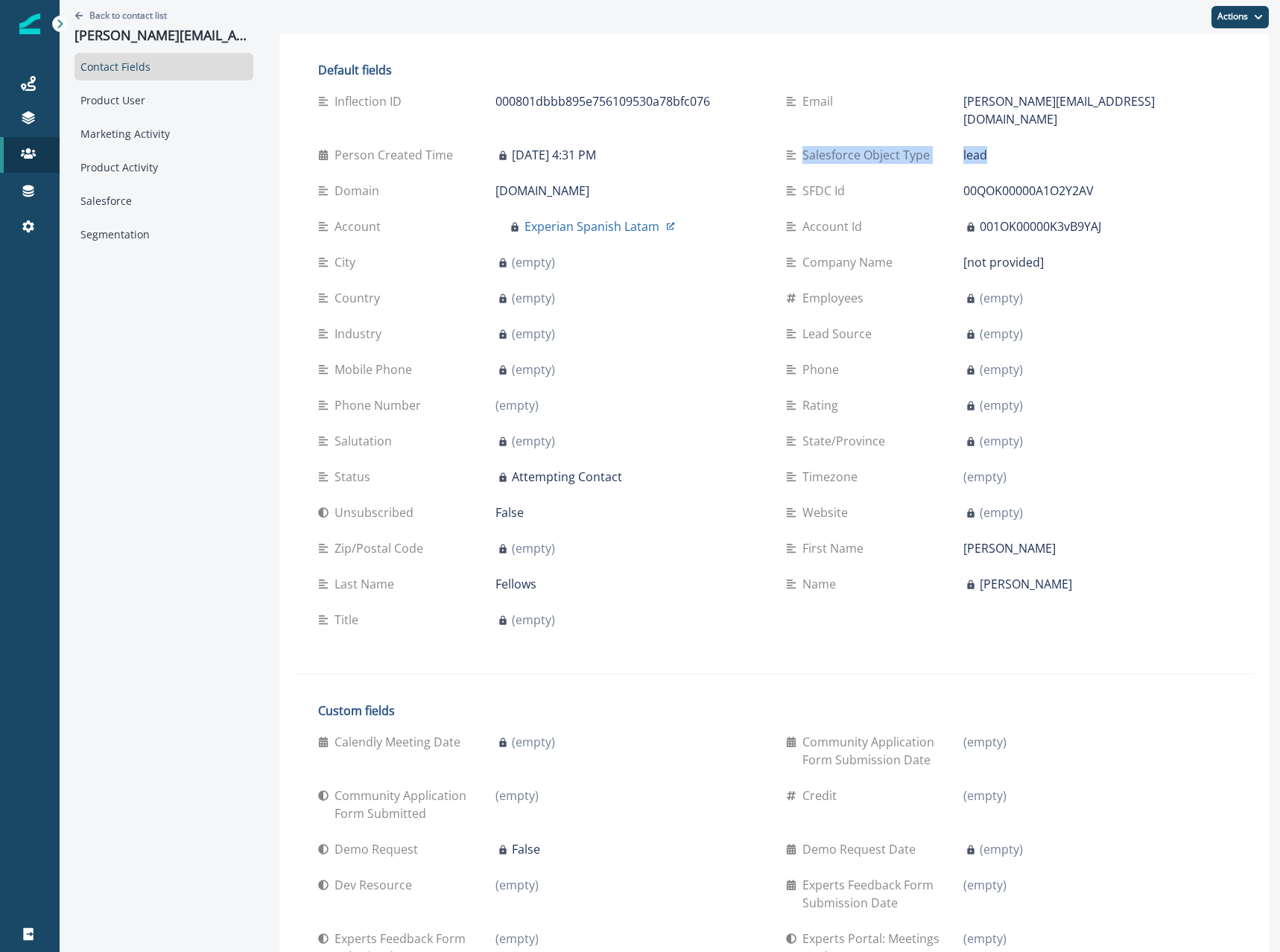
drag, startPoint x: 899, startPoint y: 148, endPoint x: 710, endPoint y: 144, distance: 189.0
click at [710, 144] on div "Inflection ID 000801dbbb895e756109530a78bfc076 email [PERSON_NAME][EMAIL_ADDRES…" at bounding box center [774, 361] width 912 height 554
click at [960, 149] on div "Salesforce Object Type lead" at bounding box center [1008, 155] width 444 height 35
drag, startPoint x: 1023, startPoint y: 173, endPoint x: 751, endPoint y: 163, distance: 272.2
click at [786, 182] on div "SFDC Id 00QOK00000A1O2Y2AV" at bounding box center [1008, 190] width 444 height 18
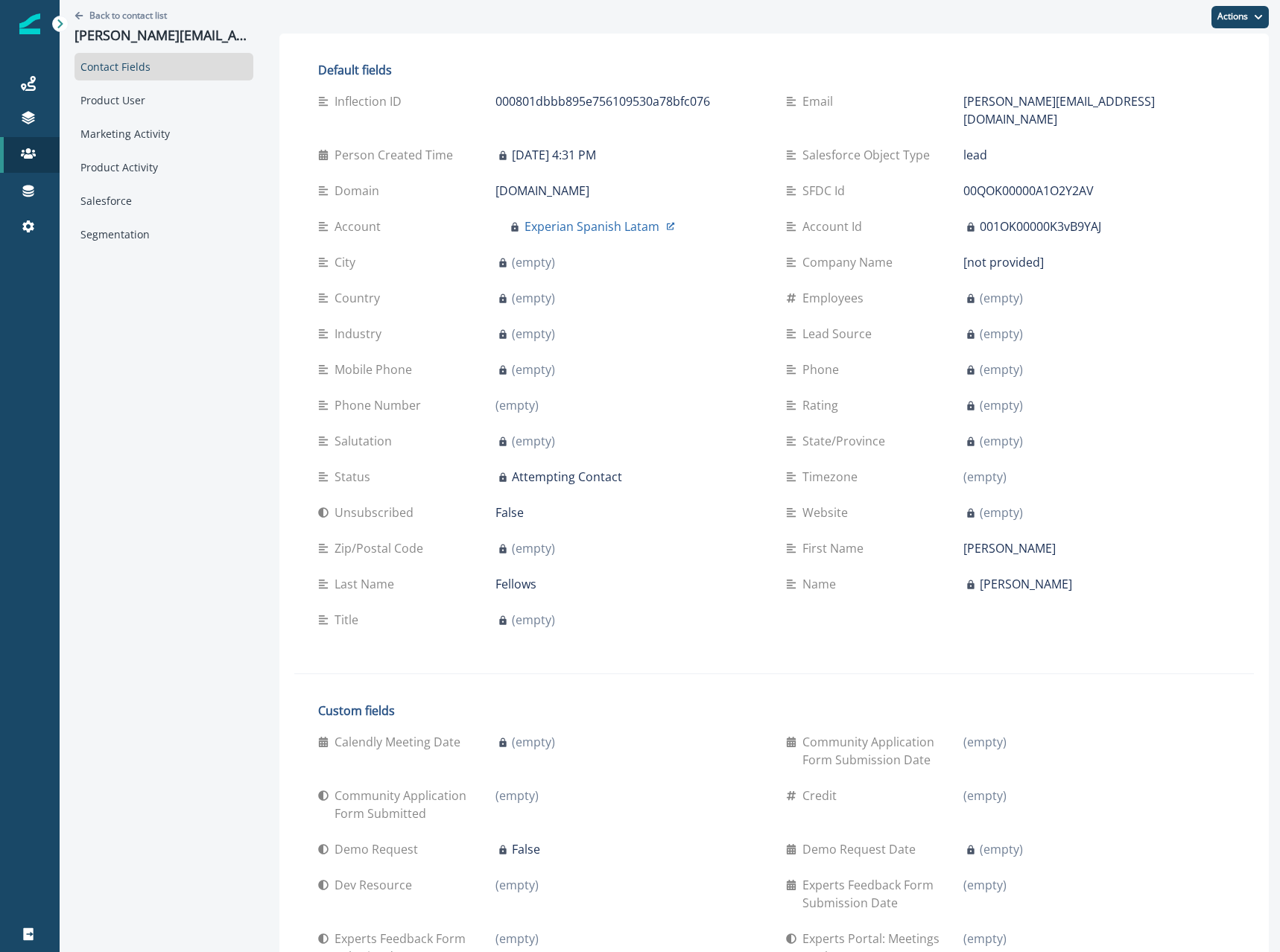
click at [852, 147] on div "Salesforce Object Type lead" at bounding box center [1008, 155] width 444 height 35
drag, startPoint x: 1046, startPoint y: 96, endPoint x: 948, endPoint y: 104, distance: 98.3
click at [963, 104] on div "[PERSON_NAME][EMAIL_ADDRESS][DOMAIN_NAME]" at bounding box center [1096, 110] width 266 height 35
click at [963, 146] on div "lead" at bounding box center [1096, 154] width 266 height 18
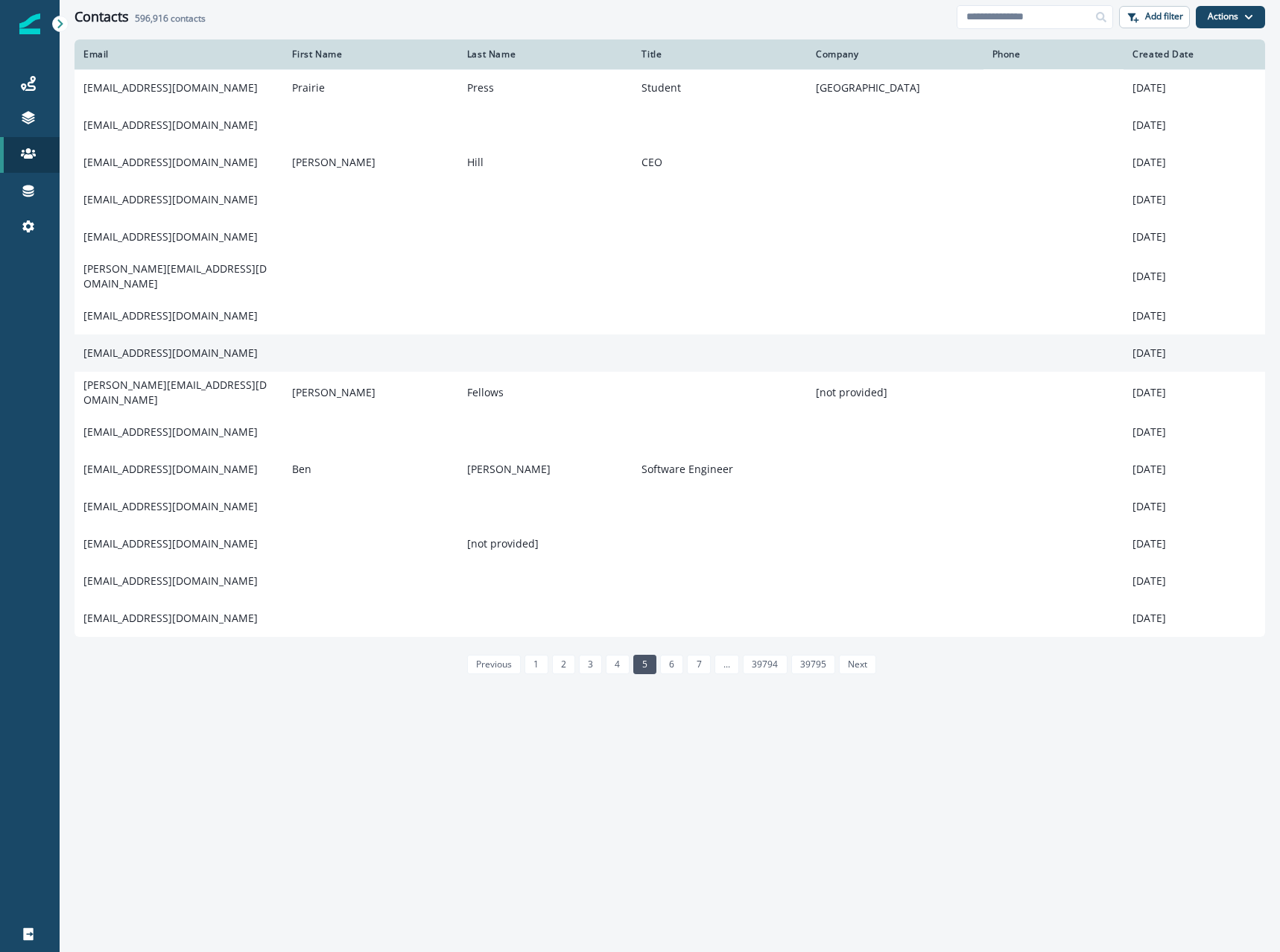
click at [149, 356] on td "[EMAIL_ADDRESS][DOMAIN_NAME]" at bounding box center [179, 353] width 209 height 37
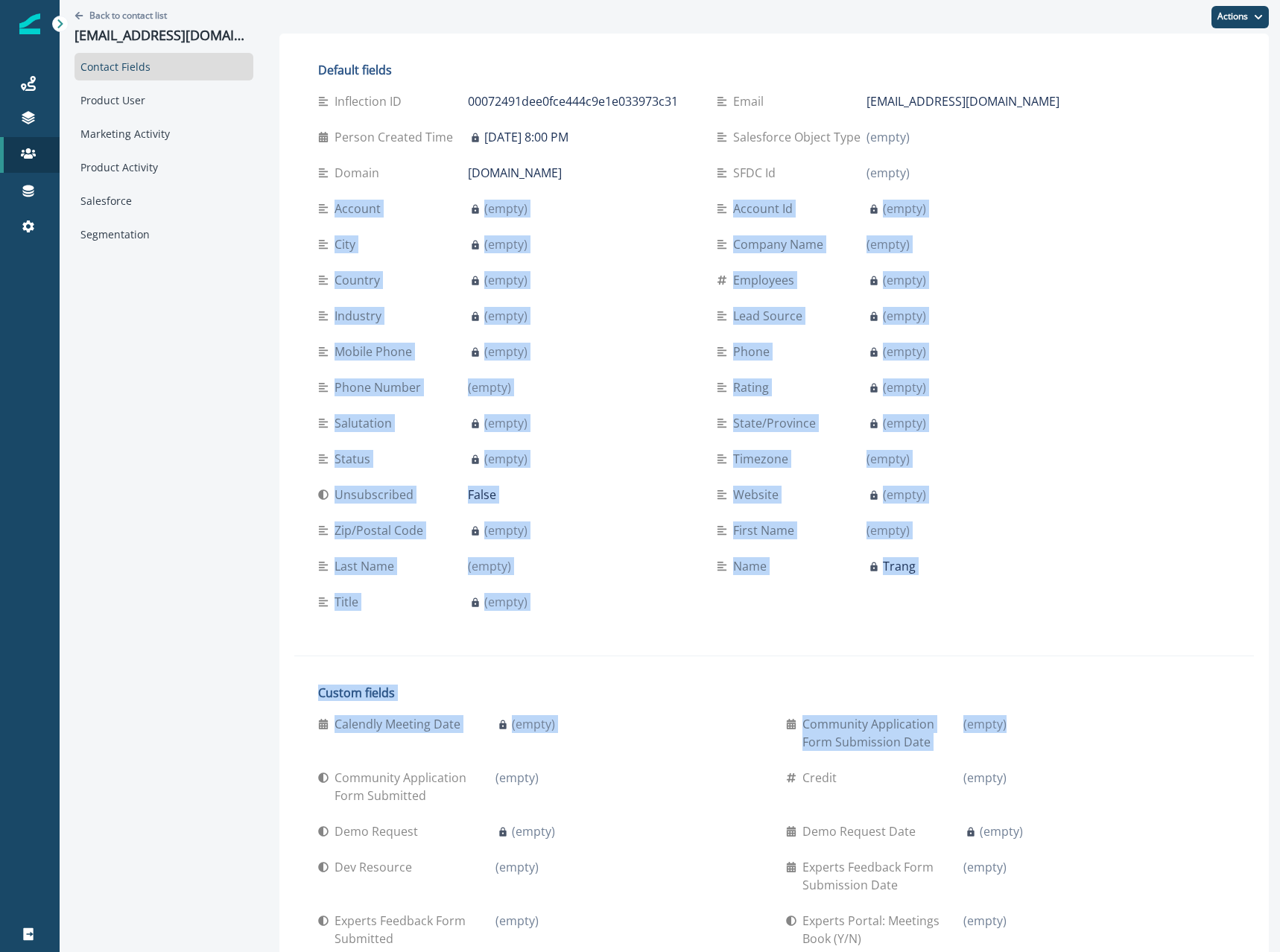
drag, startPoint x: 1024, startPoint y: 181, endPoint x: 1125, endPoint y: 710, distance: 538.6
click at [1125, 713] on div "Default fields Inflection ID 00072491dee0fce444c9e1e033973c31 email [EMAIL_ADDR…" at bounding box center [774, 715] width 960 height 1335
click at [1120, 529] on div "Default fields Inflection ID 00072491dee0fce444c9e1e033973c31 email [EMAIL_ADDR…" at bounding box center [774, 715] width 960 height 1335
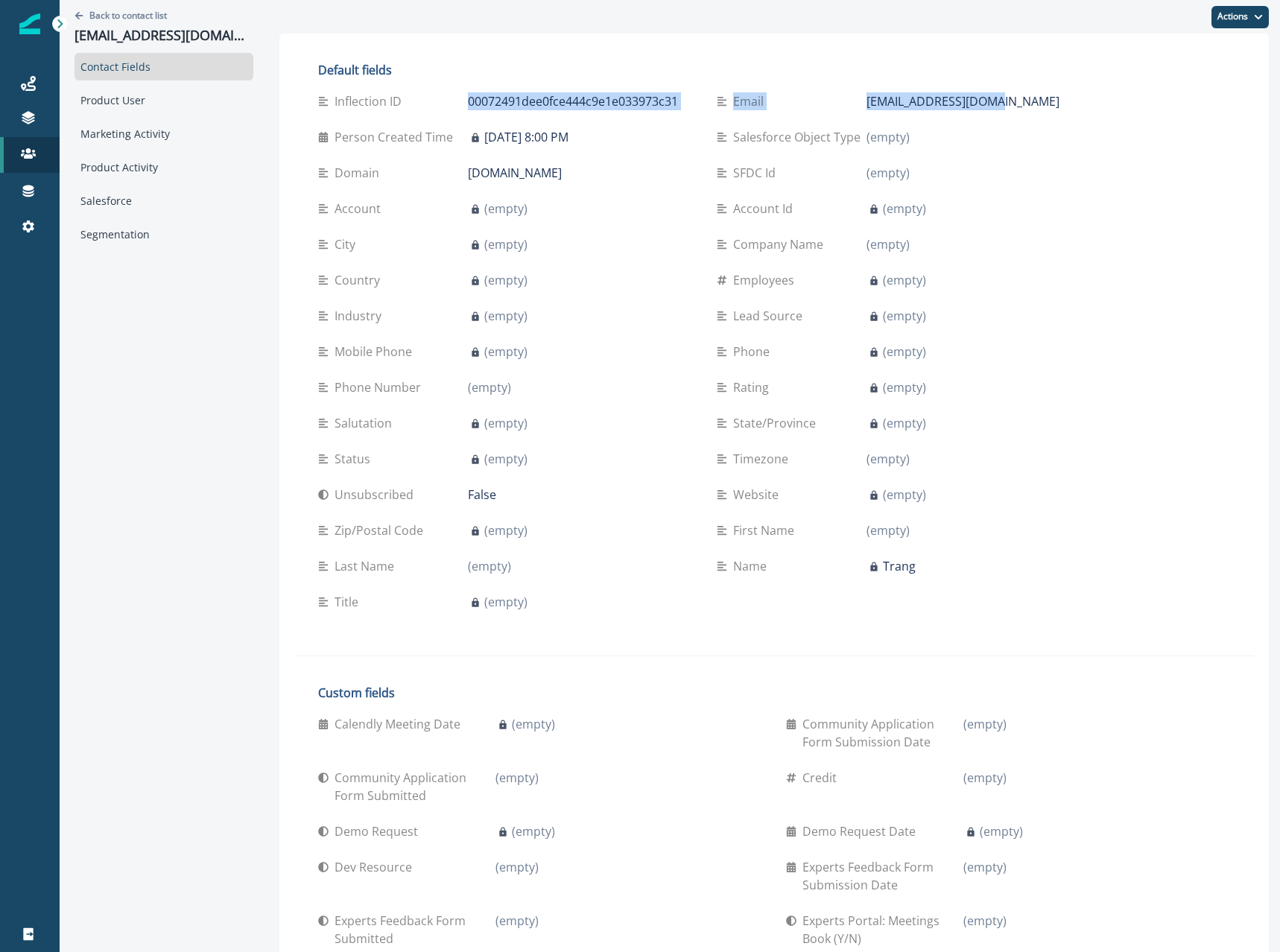
drag, startPoint x: 1010, startPoint y: 98, endPoint x: 407, endPoint y: 97, distance: 603.0
click at [407, 97] on div "Inflection ID 00072491dee0fce444c9e1e033973c31 email [EMAIL_ADDRESS][DOMAIN_NAM…" at bounding box center [704, 351] width 773 height 537
click at [1049, 345] on div "(empty)" at bounding box center [978, 351] width 225 height 18
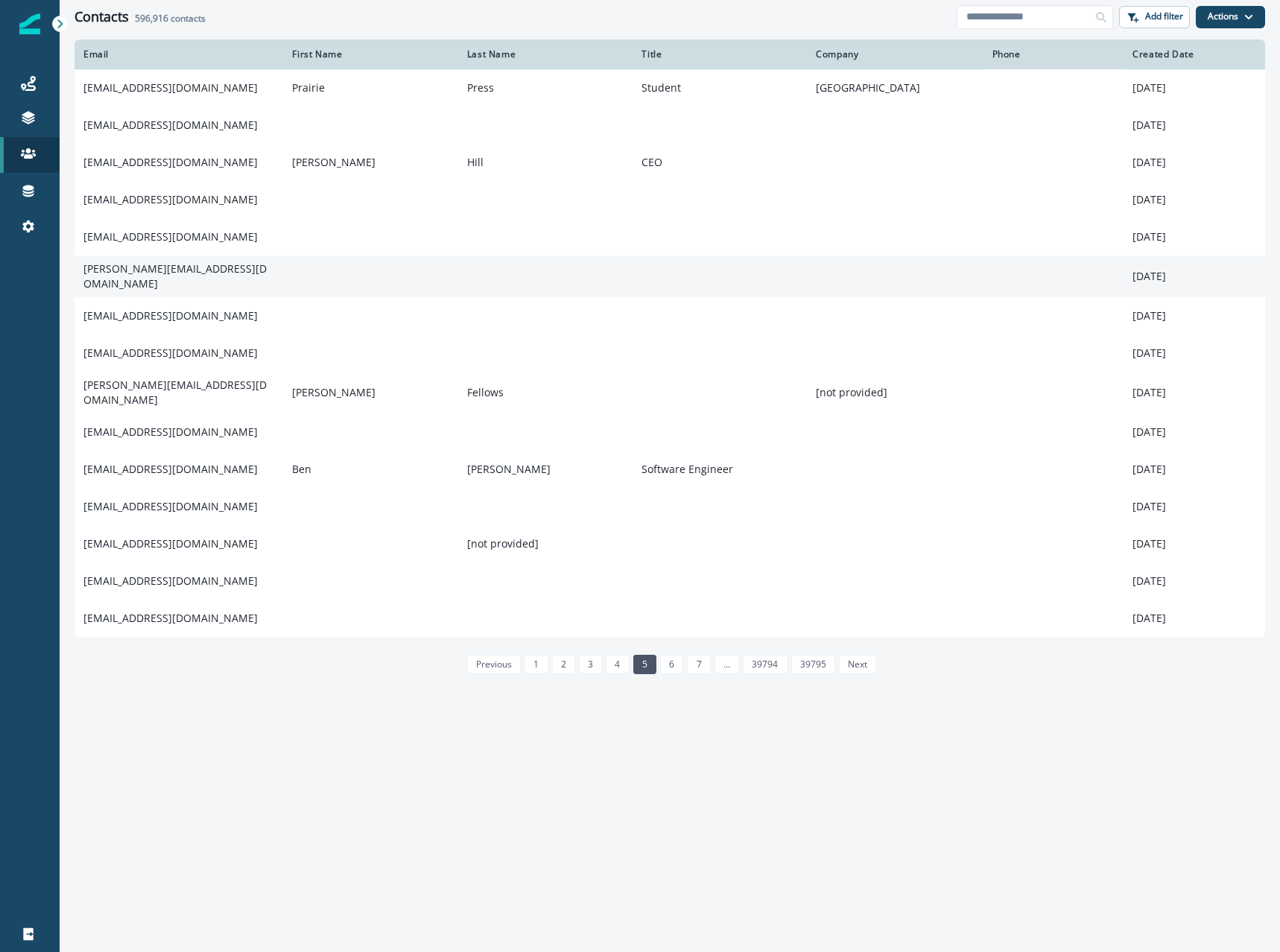
click at [731, 279] on td at bounding box center [720, 276] width 174 height 42
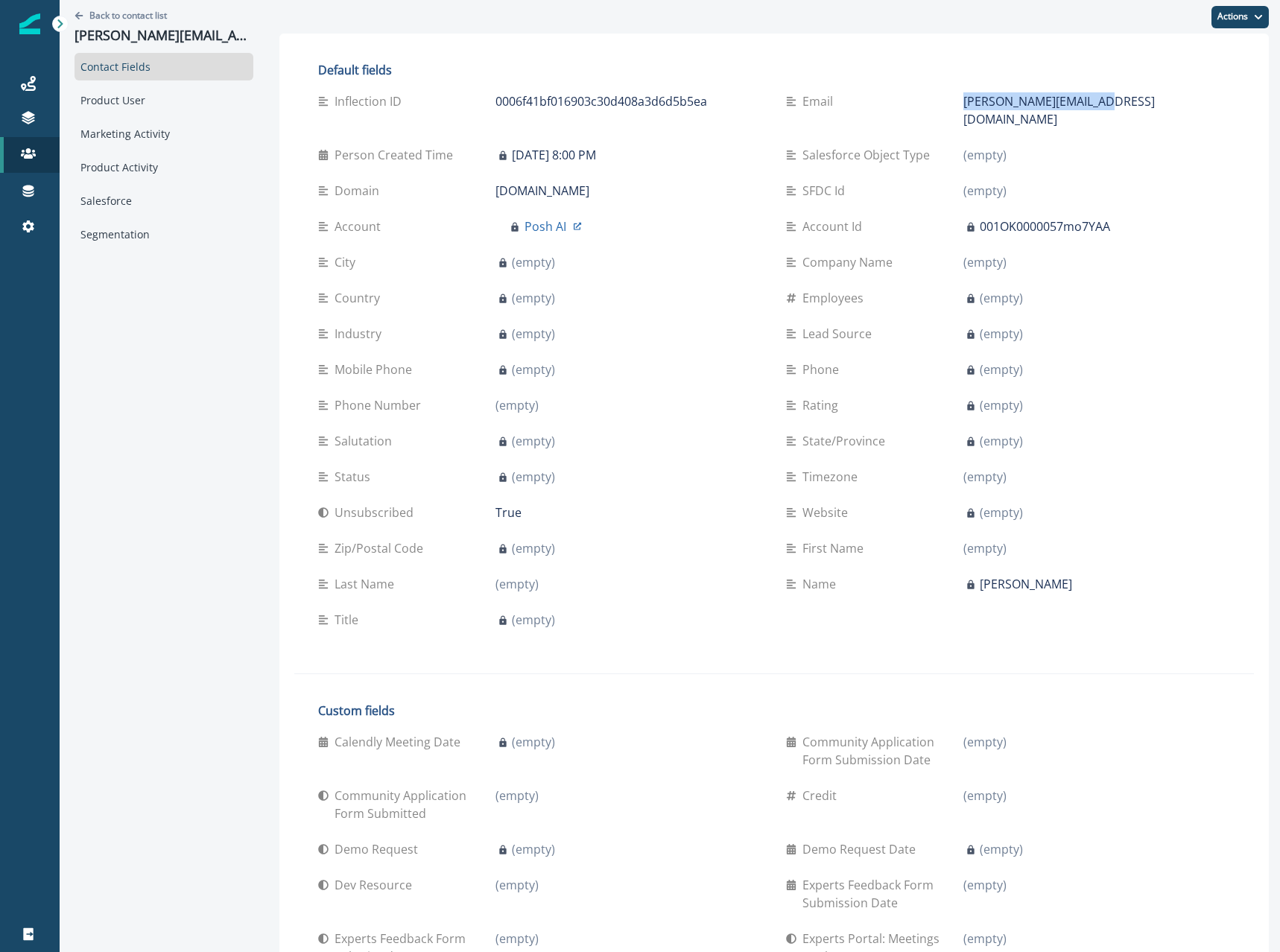
drag, startPoint x: 835, startPoint y: 99, endPoint x: 1039, endPoint y: 104, distance: 204.1
click at [1039, 104] on div "[PERSON_NAME][EMAIL_ADDRESS][DOMAIN_NAME]" at bounding box center [1096, 110] width 266 height 35
copy p "[PERSON_NAME][EMAIL_ADDRESS][DOMAIN_NAME]"
click at [569, 220] on icon at bounding box center [576, 227] width 14 height 14
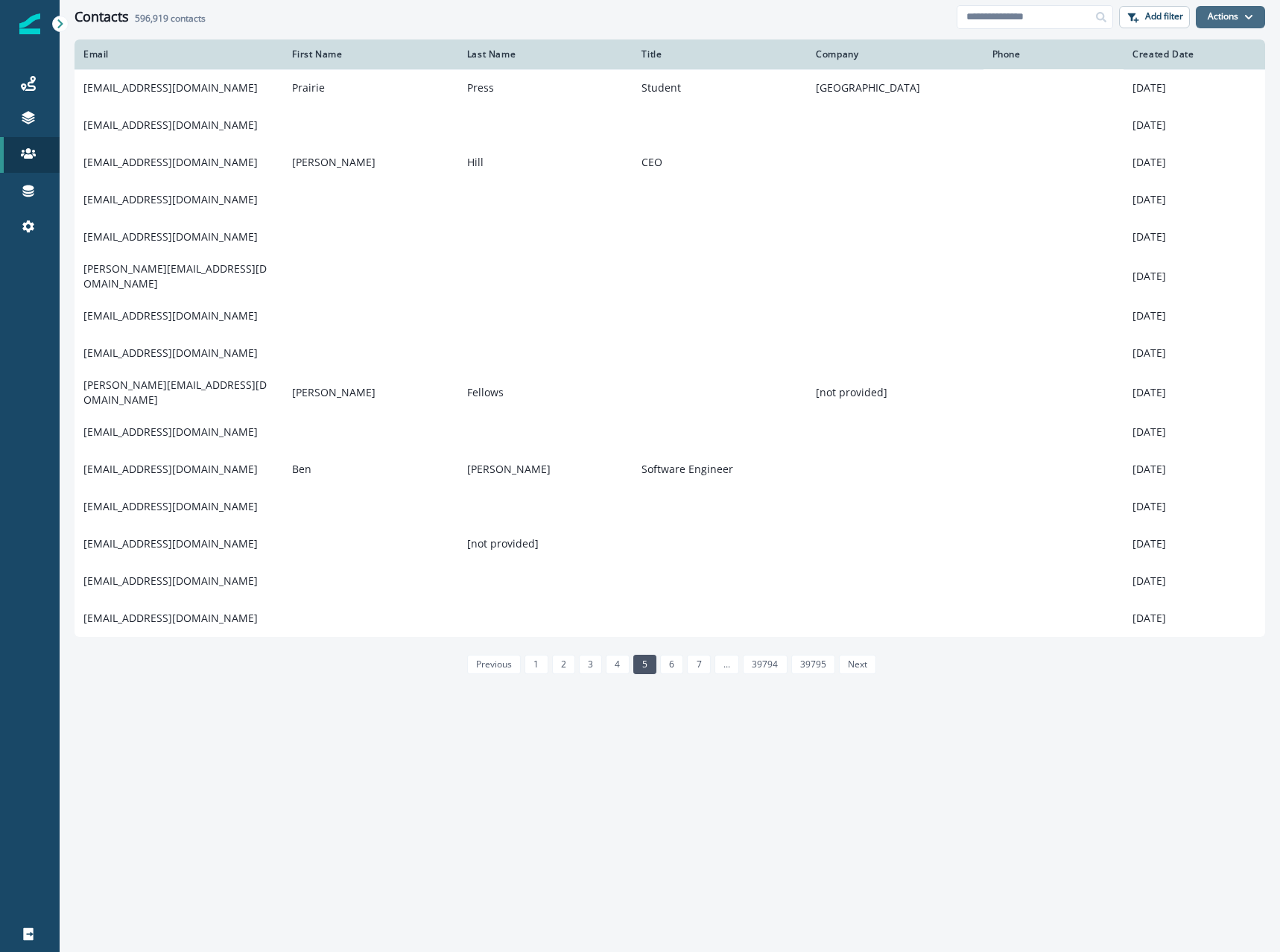
click at [1251, 13] on icon "button" at bounding box center [1248, 17] width 9 height 9
click at [33, 220] on icon at bounding box center [29, 227] width 15 height 15
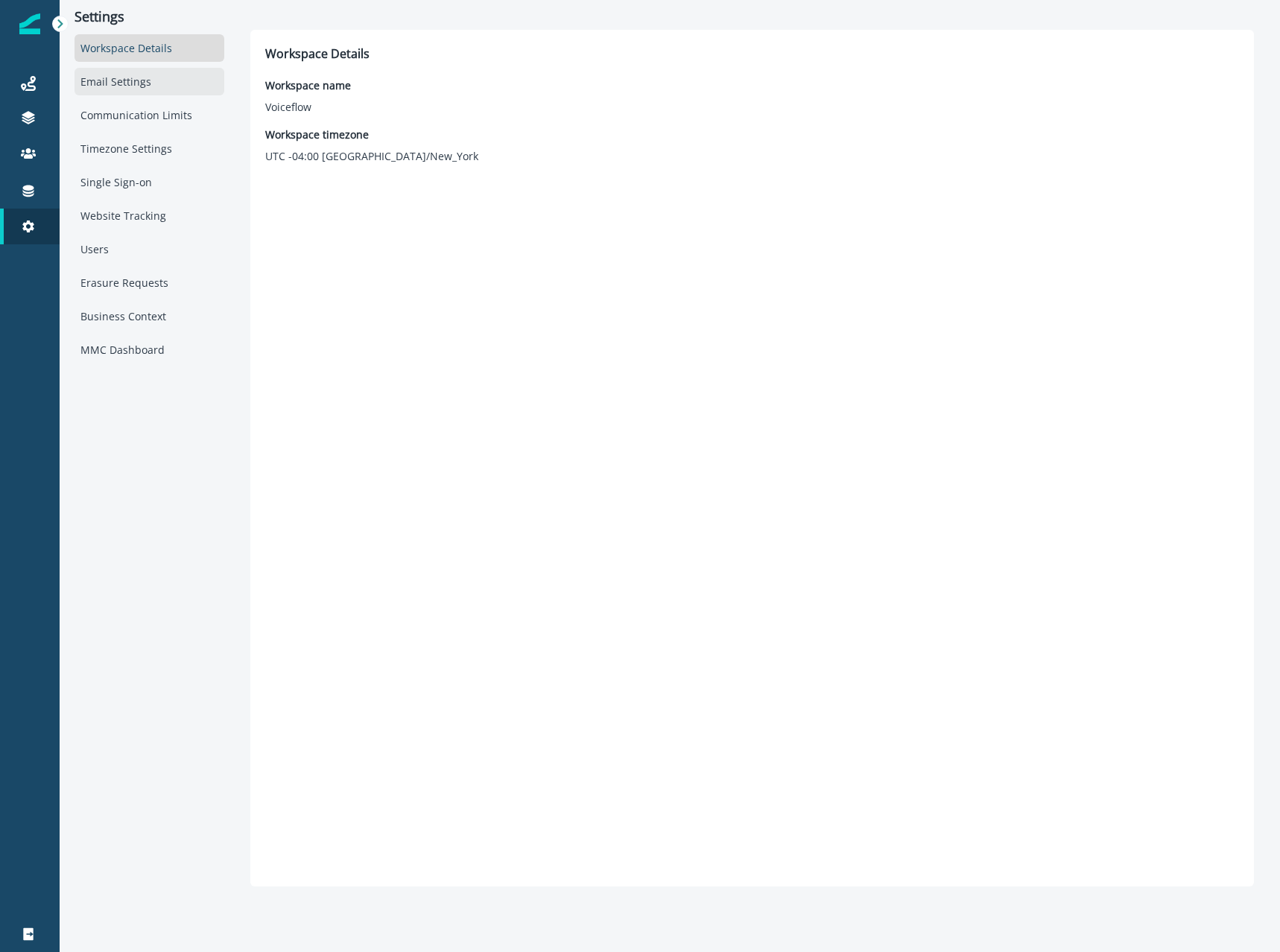
click at [138, 87] on div "Email Settings" at bounding box center [149, 81] width 150 height 28
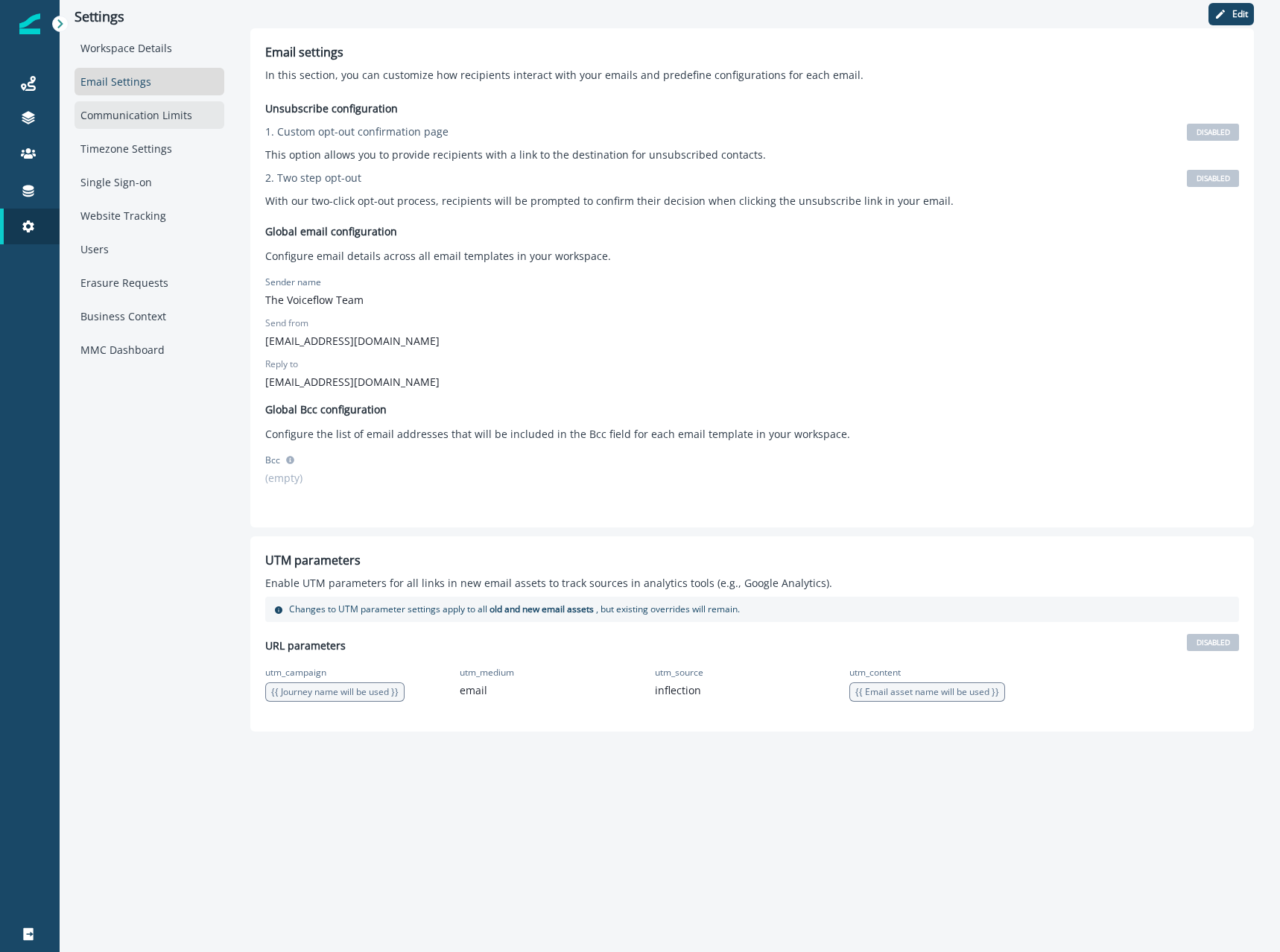
click at [146, 125] on div "Communication Limits" at bounding box center [149, 115] width 150 height 28
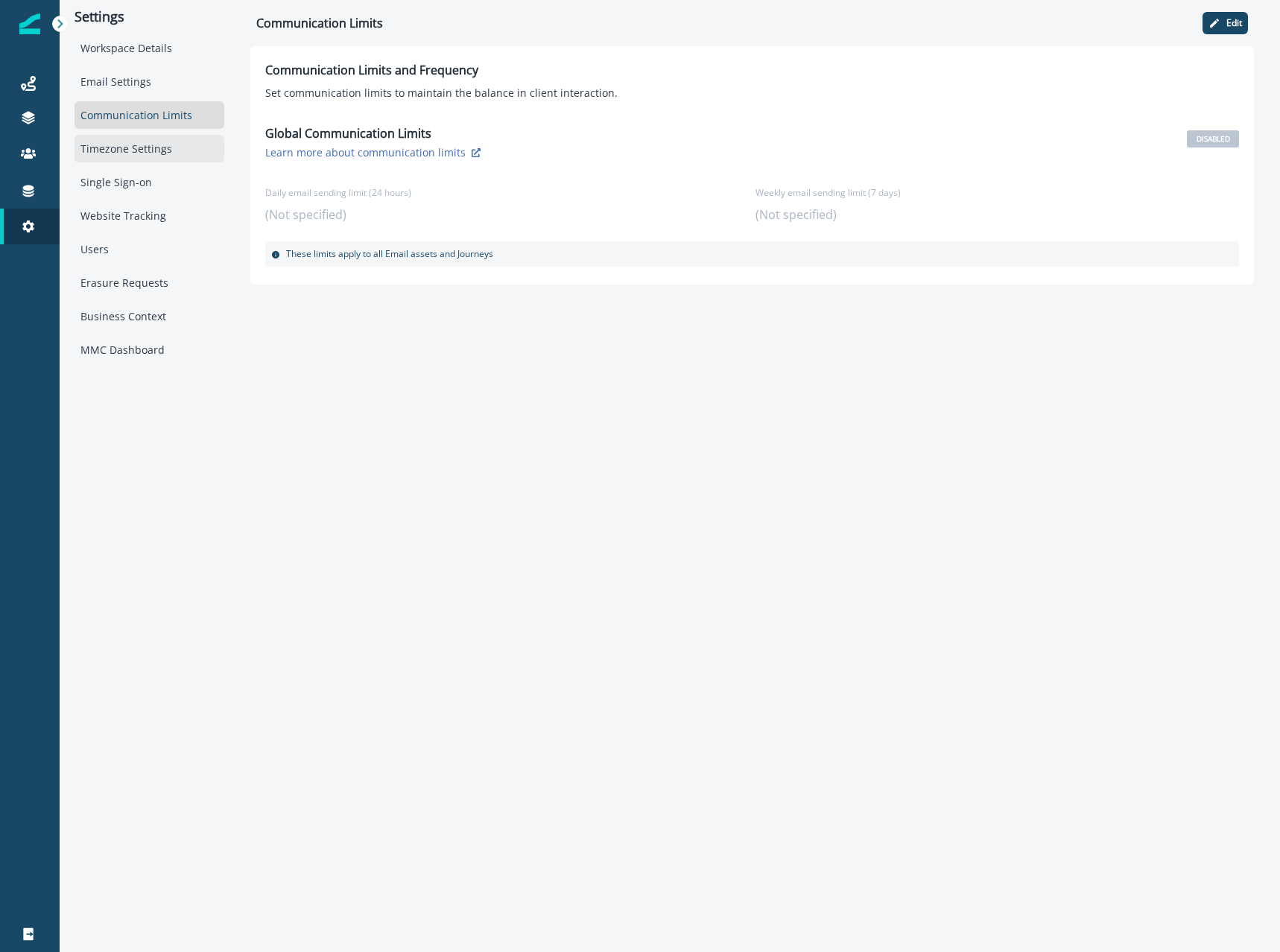
click at [147, 151] on div "Timezone Settings" at bounding box center [149, 148] width 150 height 28
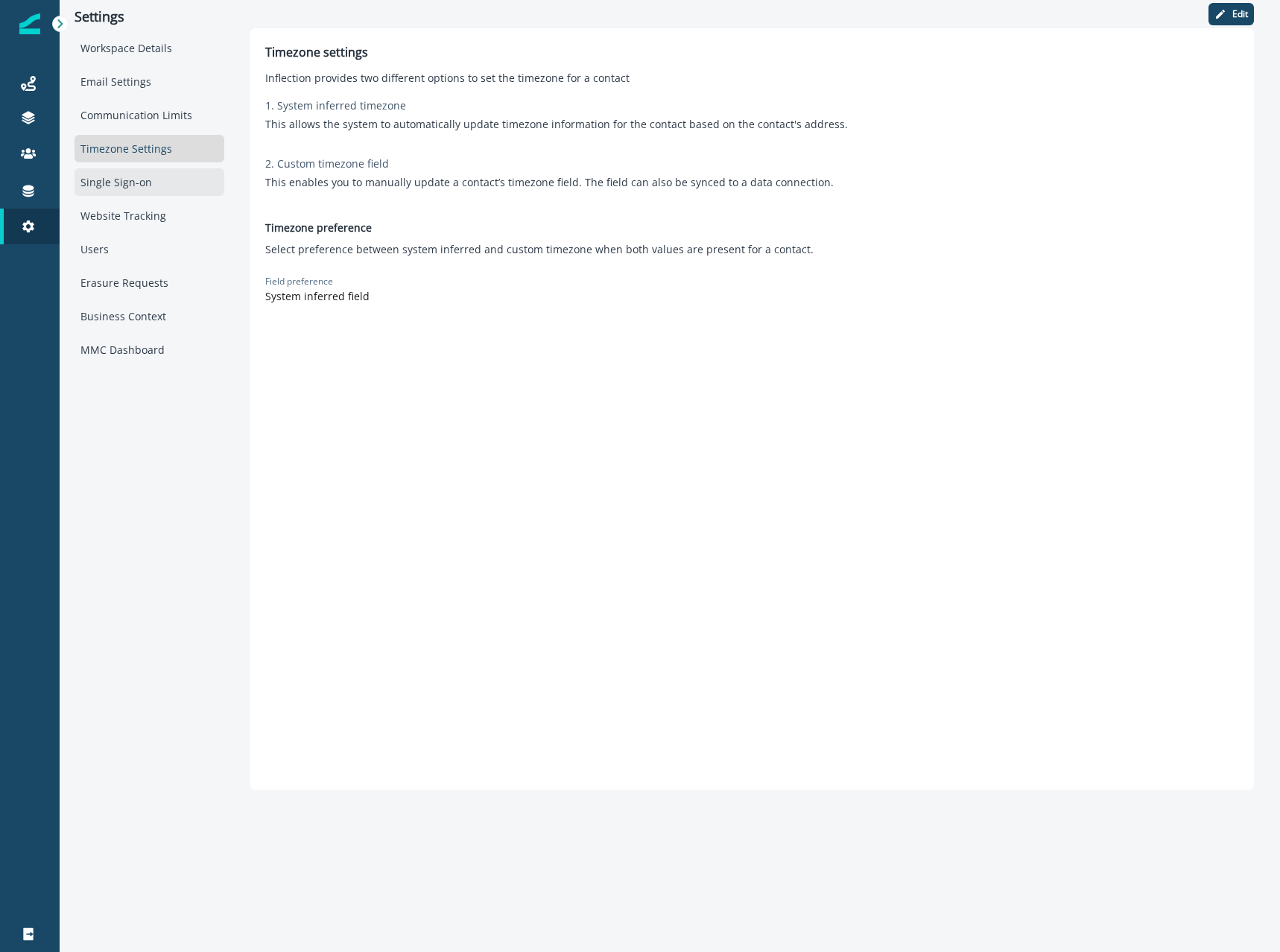
click at [151, 176] on div "Single Sign-on" at bounding box center [149, 182] width 150 height 28
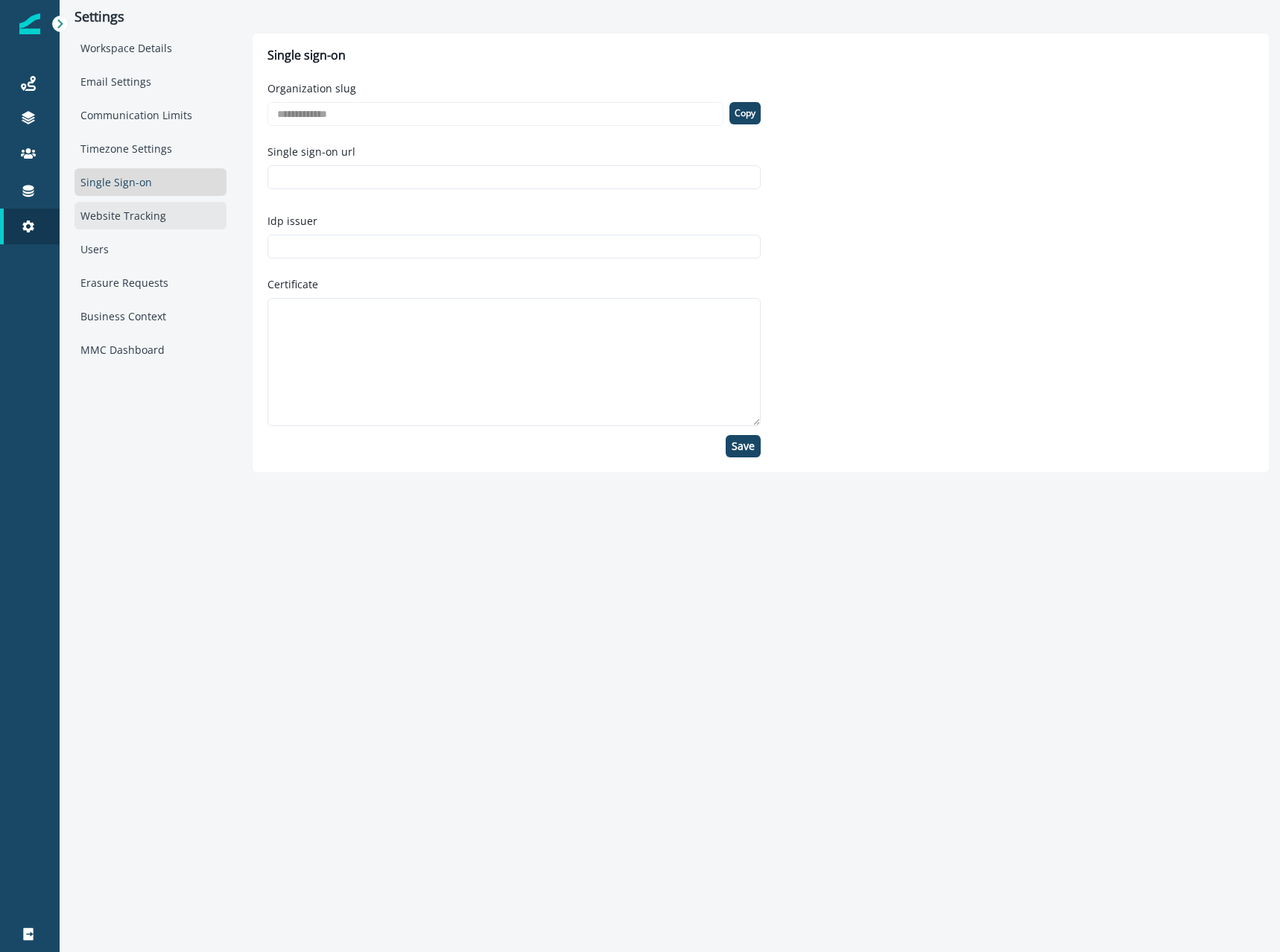
click at [147, 214] on div "Website Tracking" at bounding box center [150, 216] width 152 height 28
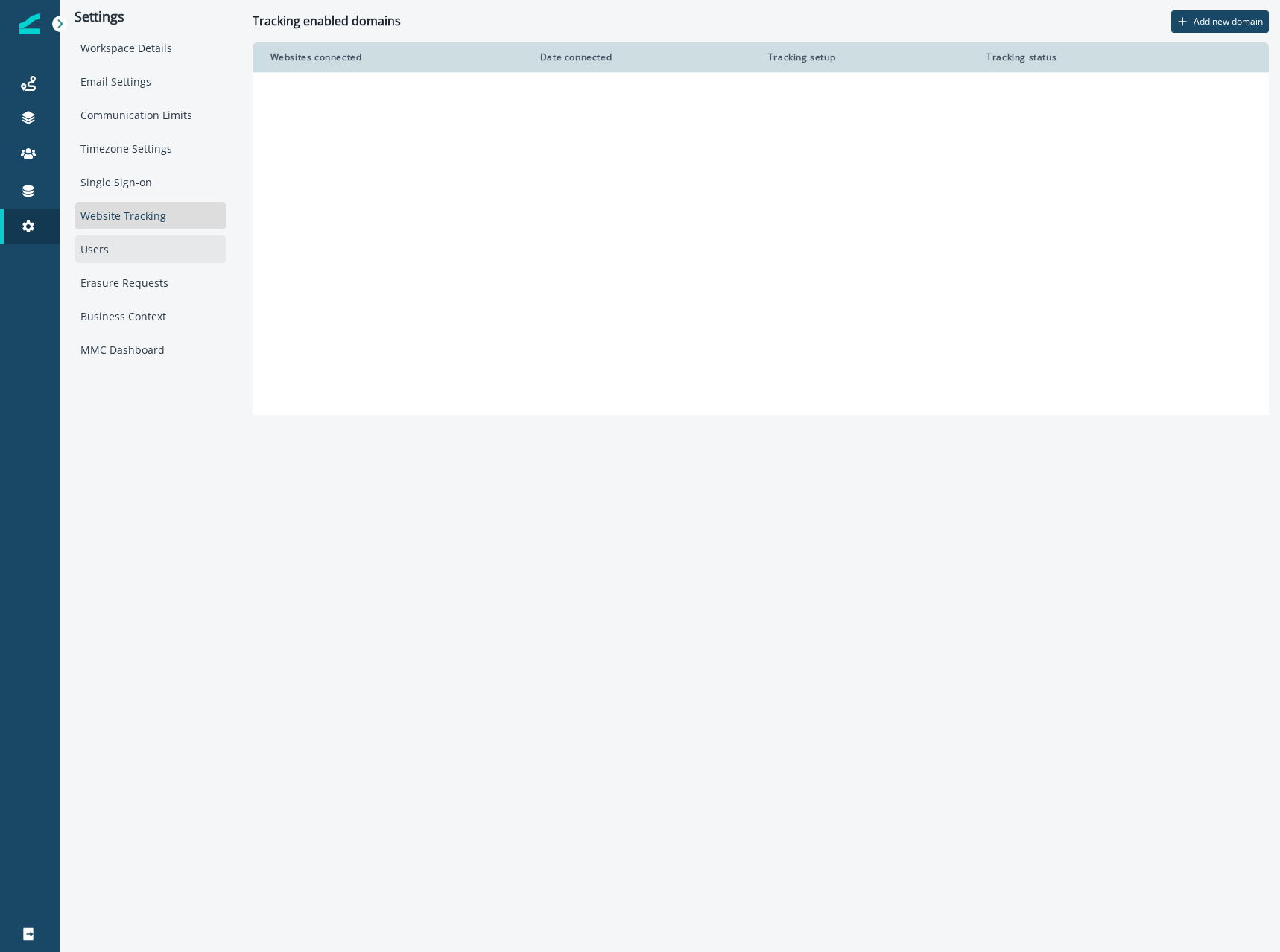
click at [148, 240] on div "Users" at bounding box center [150, 249] width 152 height 28
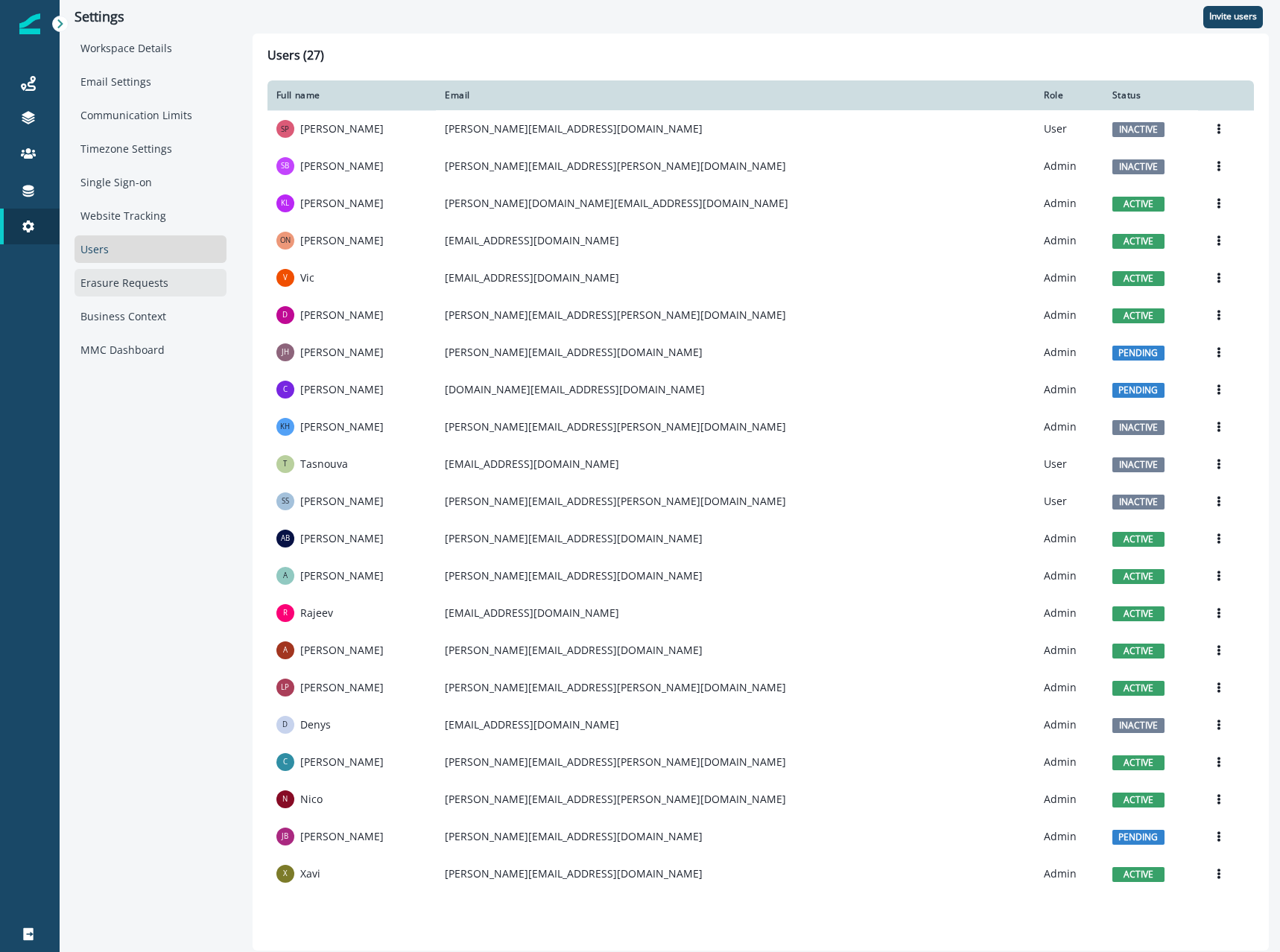
click at [149, 277] on div "Erasure Requests" at bounding box center [150, 282] width 152 height 28
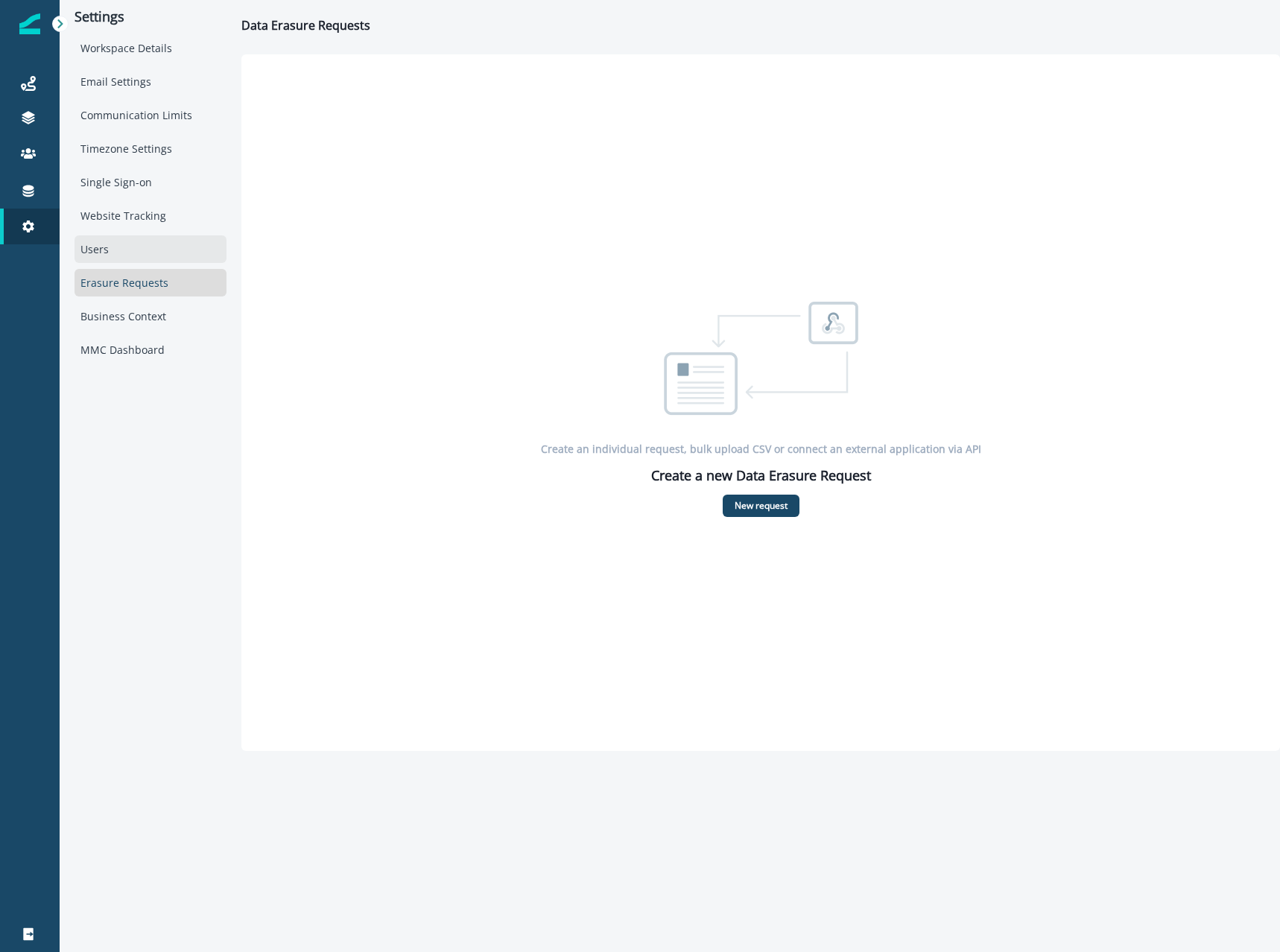
click at [147, 254] on div "Users" at bounding box center [150, 249] width 152 height 28
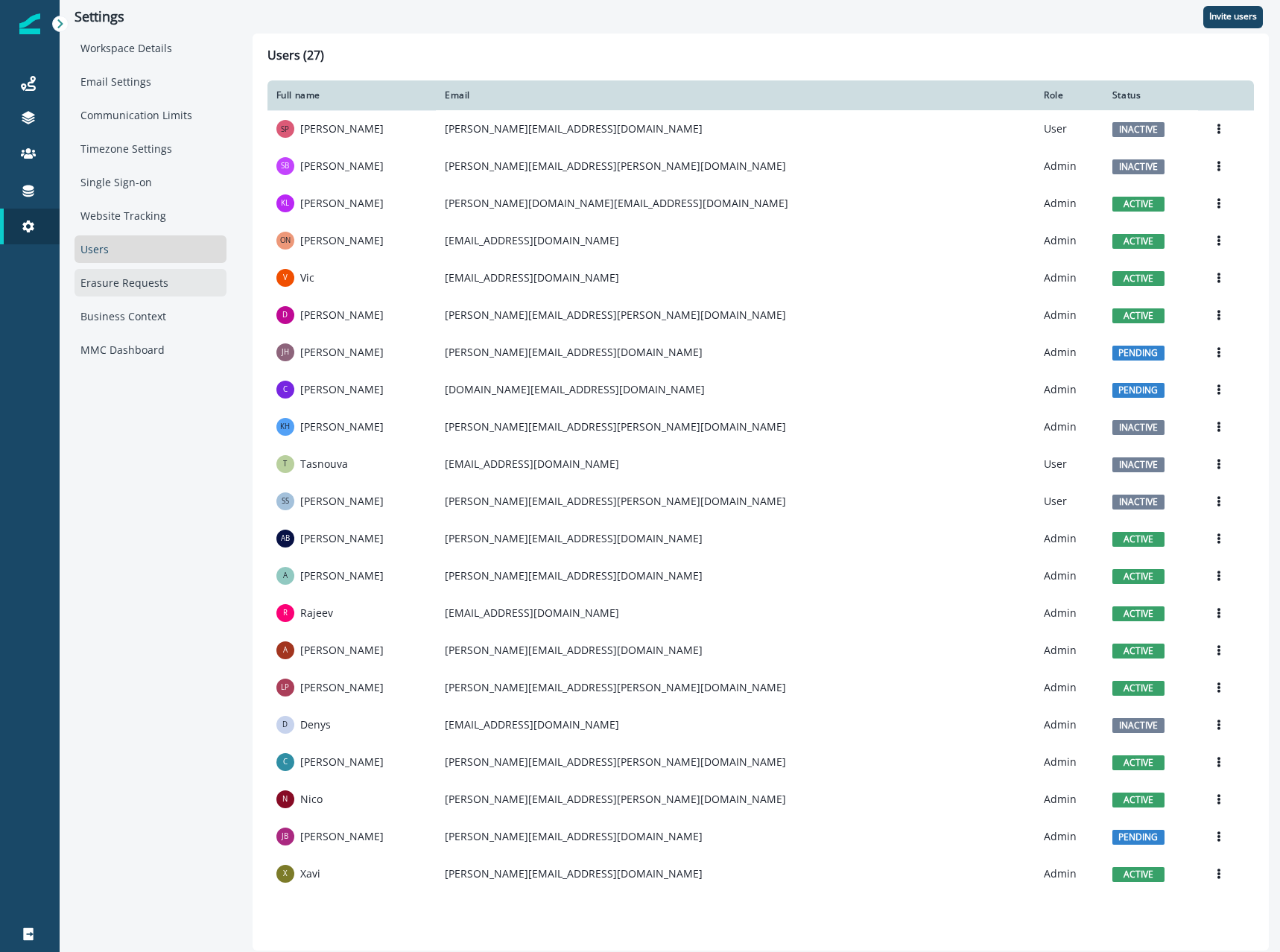
click at [147, 285] on div "Erasure Requests" at bounding box center [150, 282] width 152 height 28
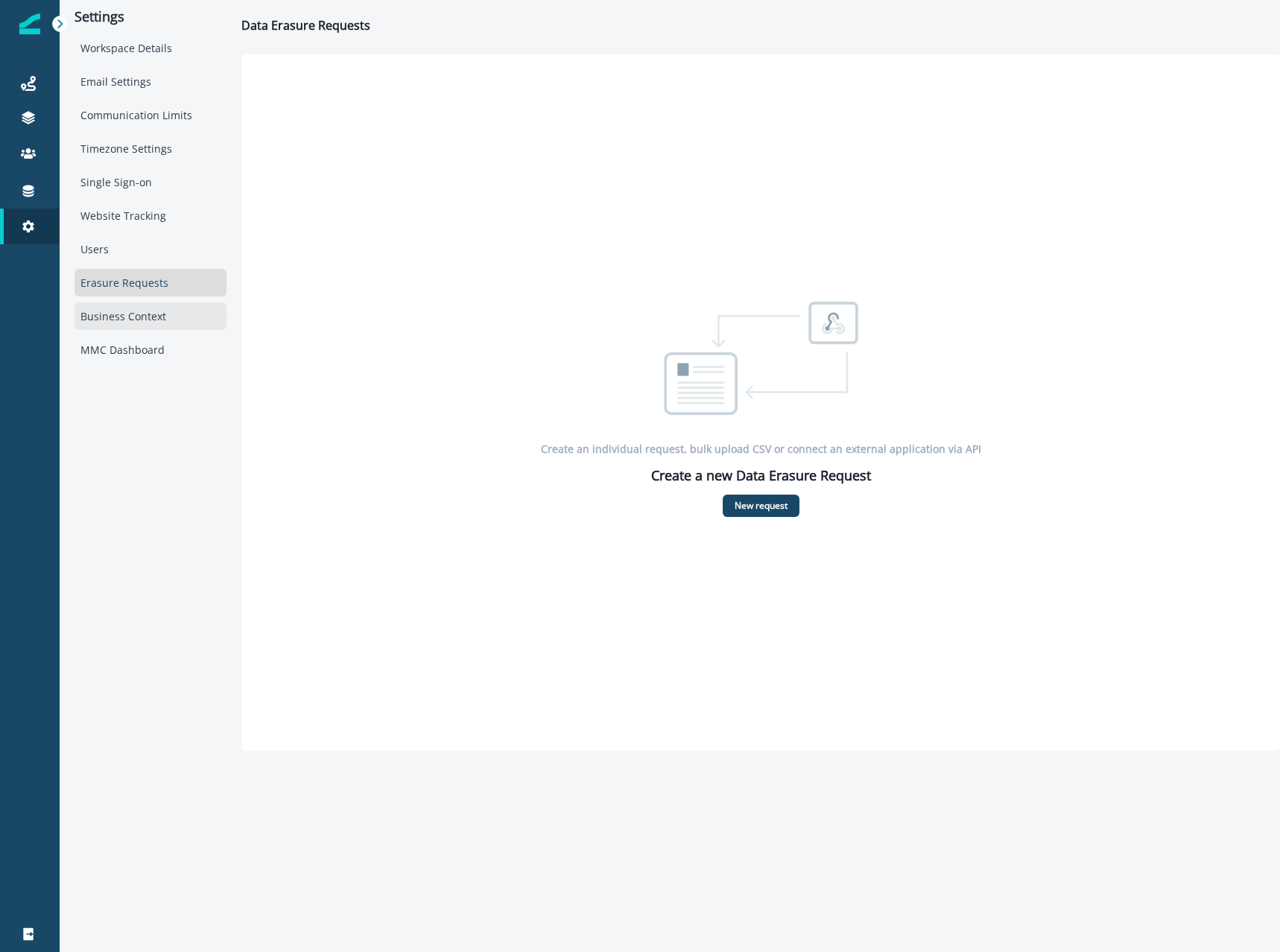
click at [152, 322] on div "Business Context" at bounding box center [150, 316] width 152 height 28
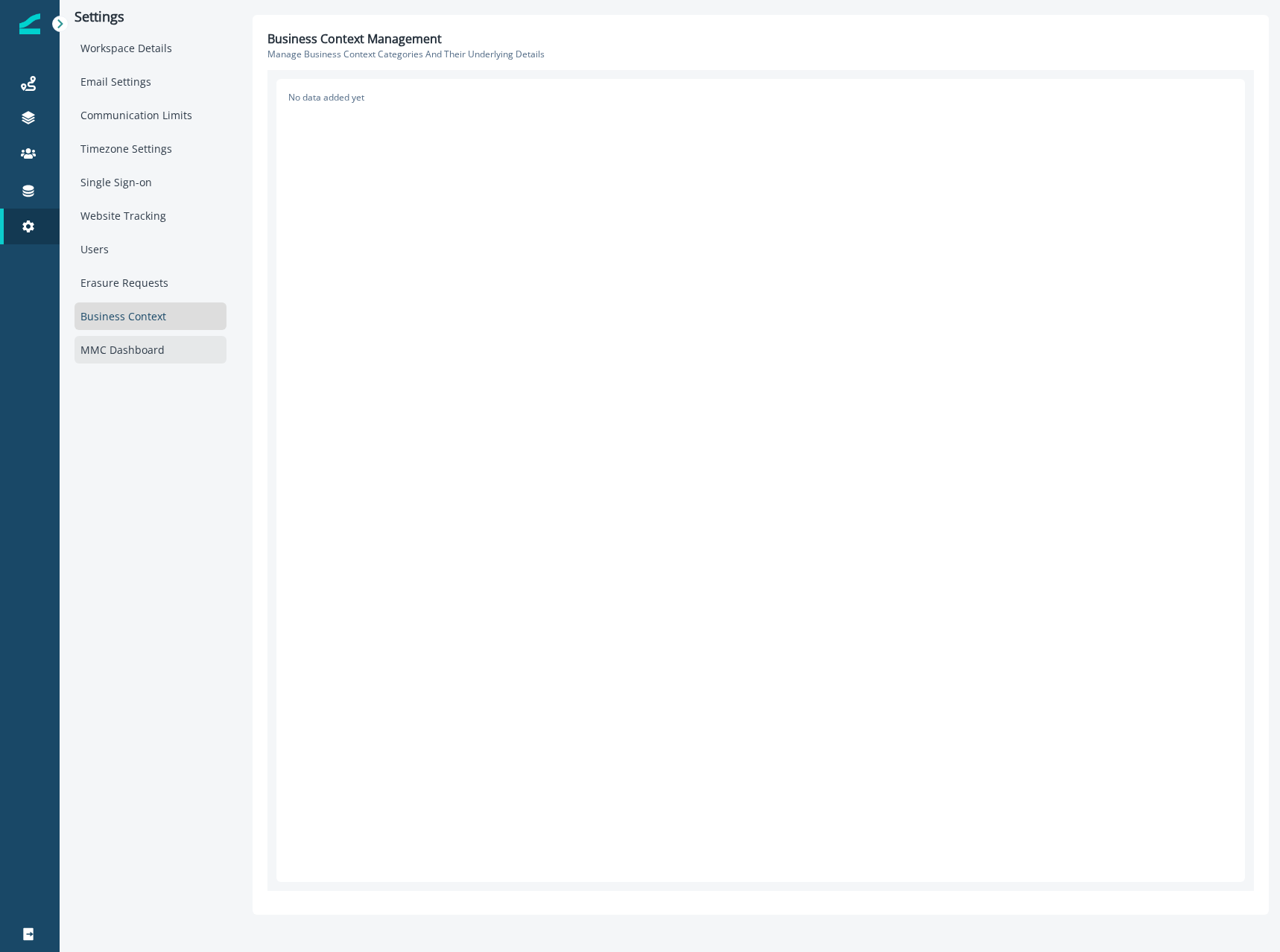
click at [154, 356] on div "MMC Dashboard" at bounding box center [150, 350] width 152 height 28
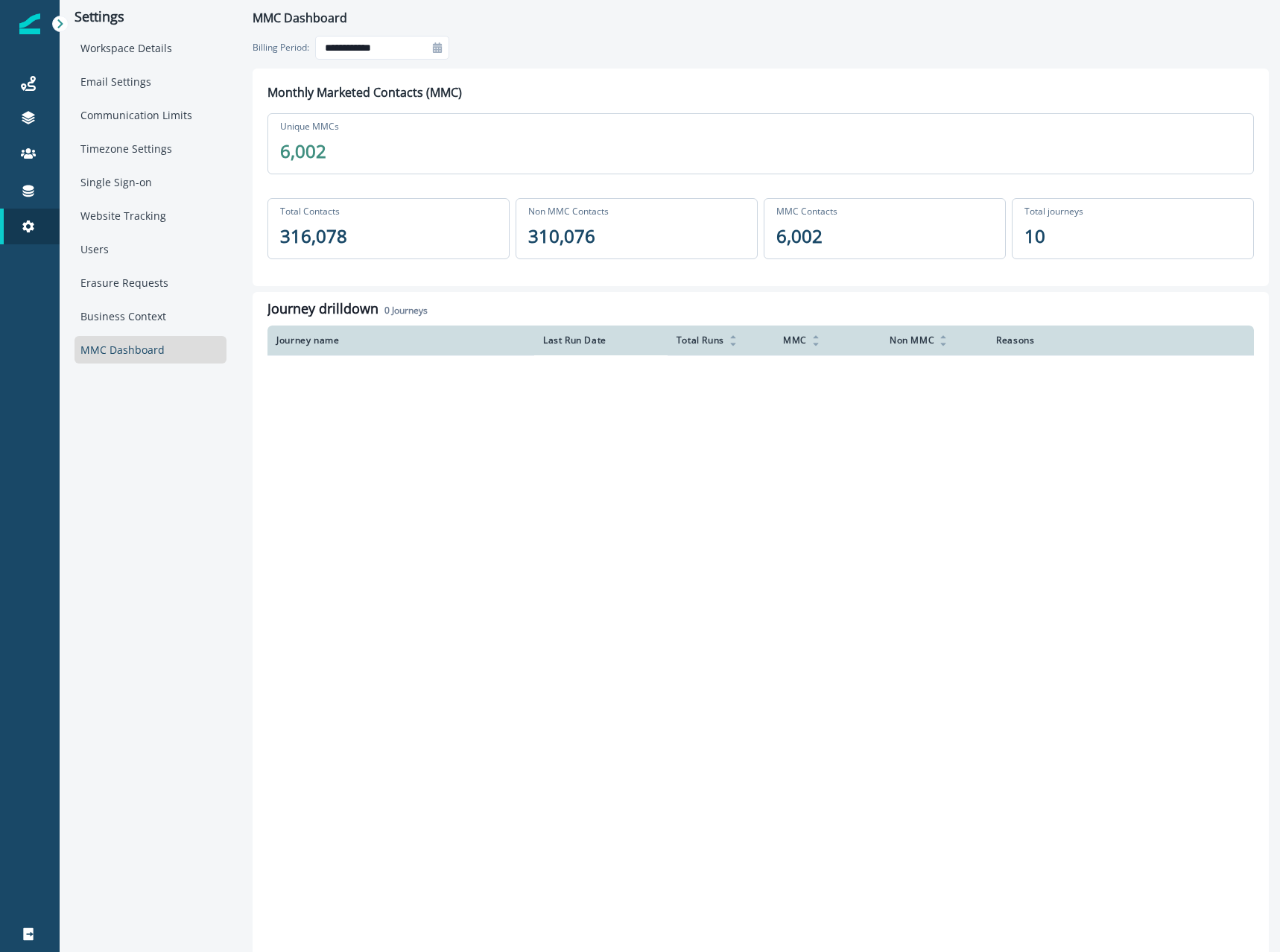
click at [139, 266] on div "Workspace Details Email Settings Communication Limits Timezone Settings Single …" at bounding box center [150, 199] width 152 height 329
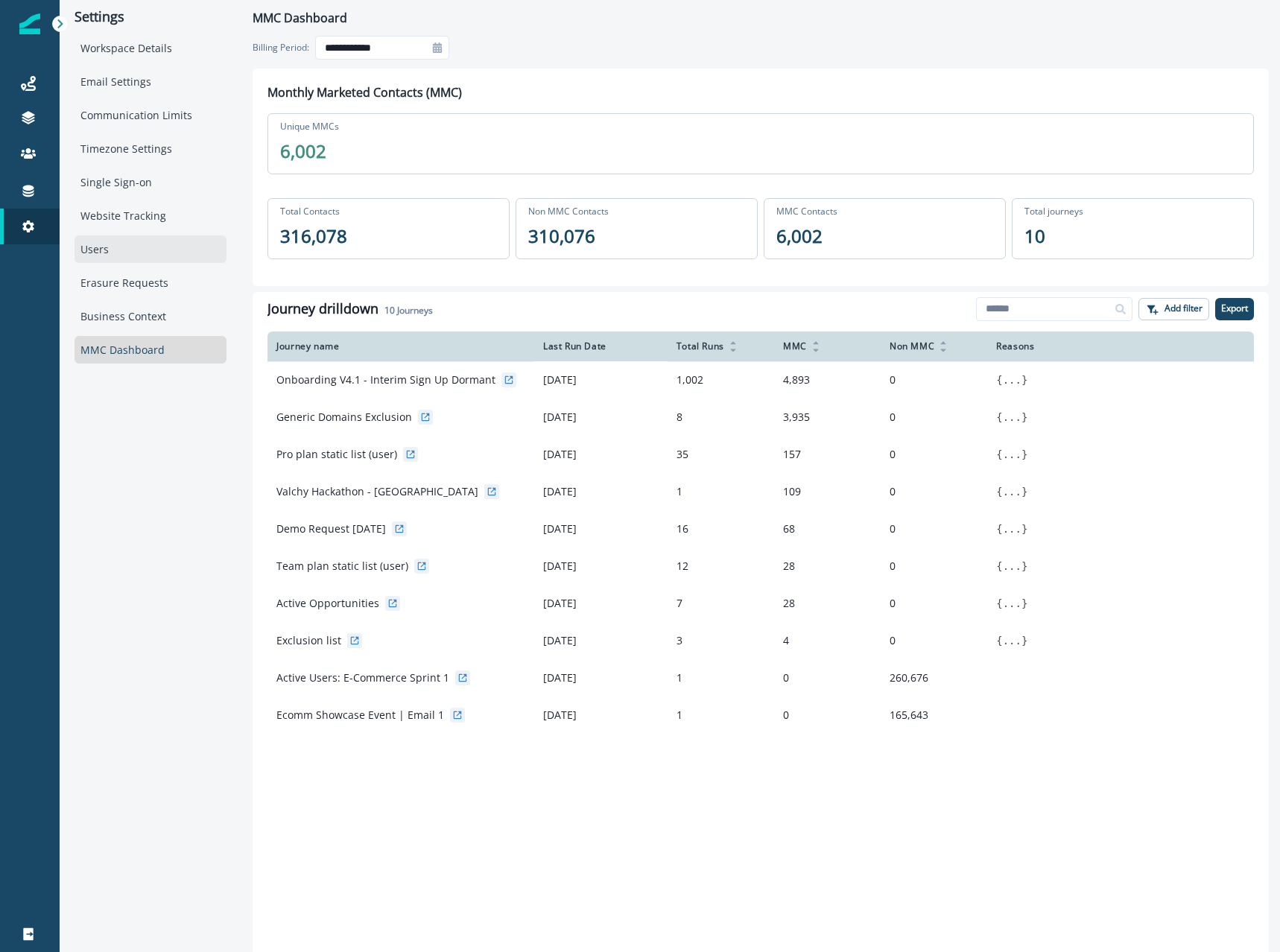
click at [138, 254] on div "Users" at bounding box center [150, 249] width 152 height 28
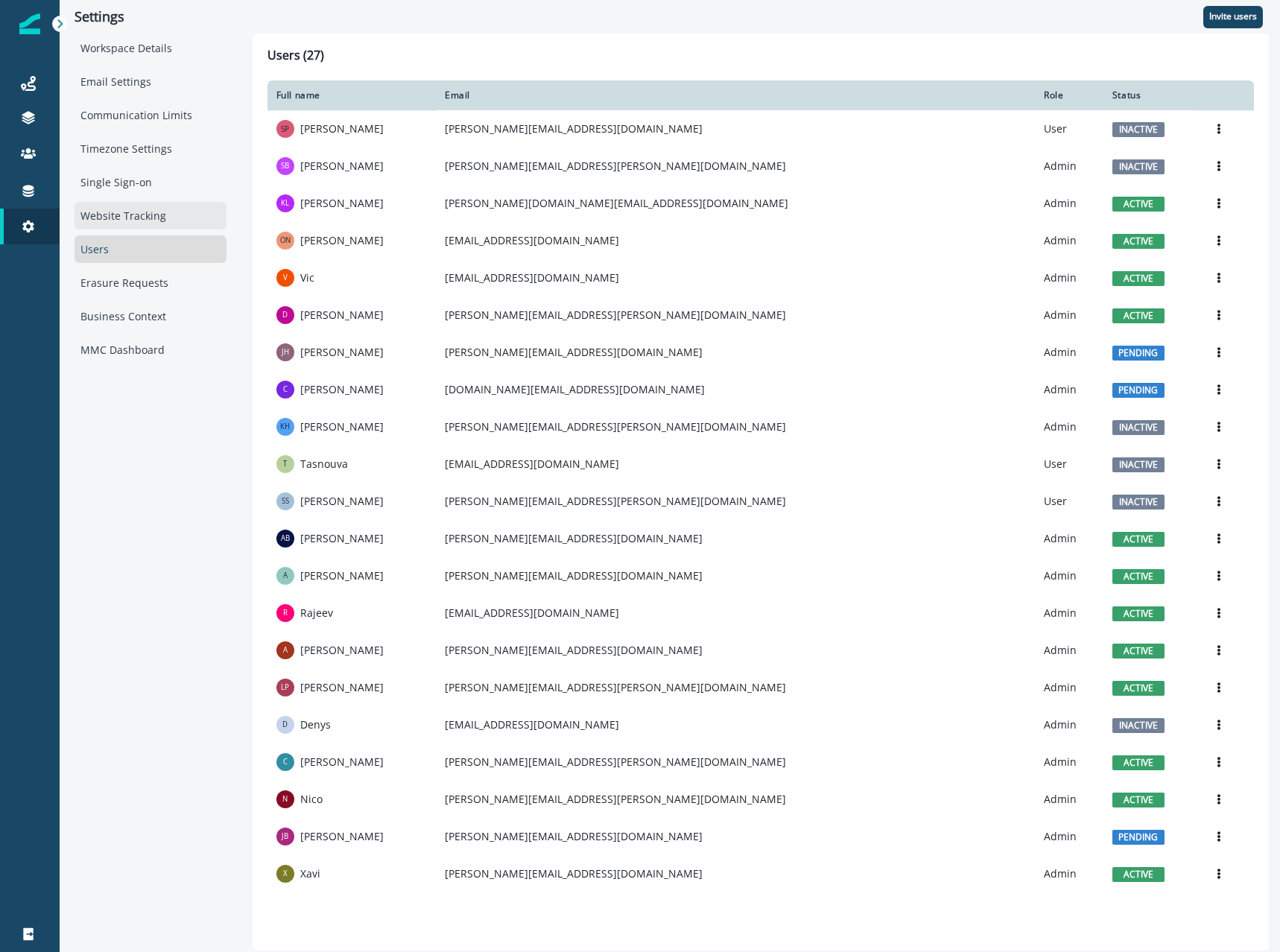
click at [143, 222] on div "Website Tracking" at bounding box center [150, 216] width 152 height 28
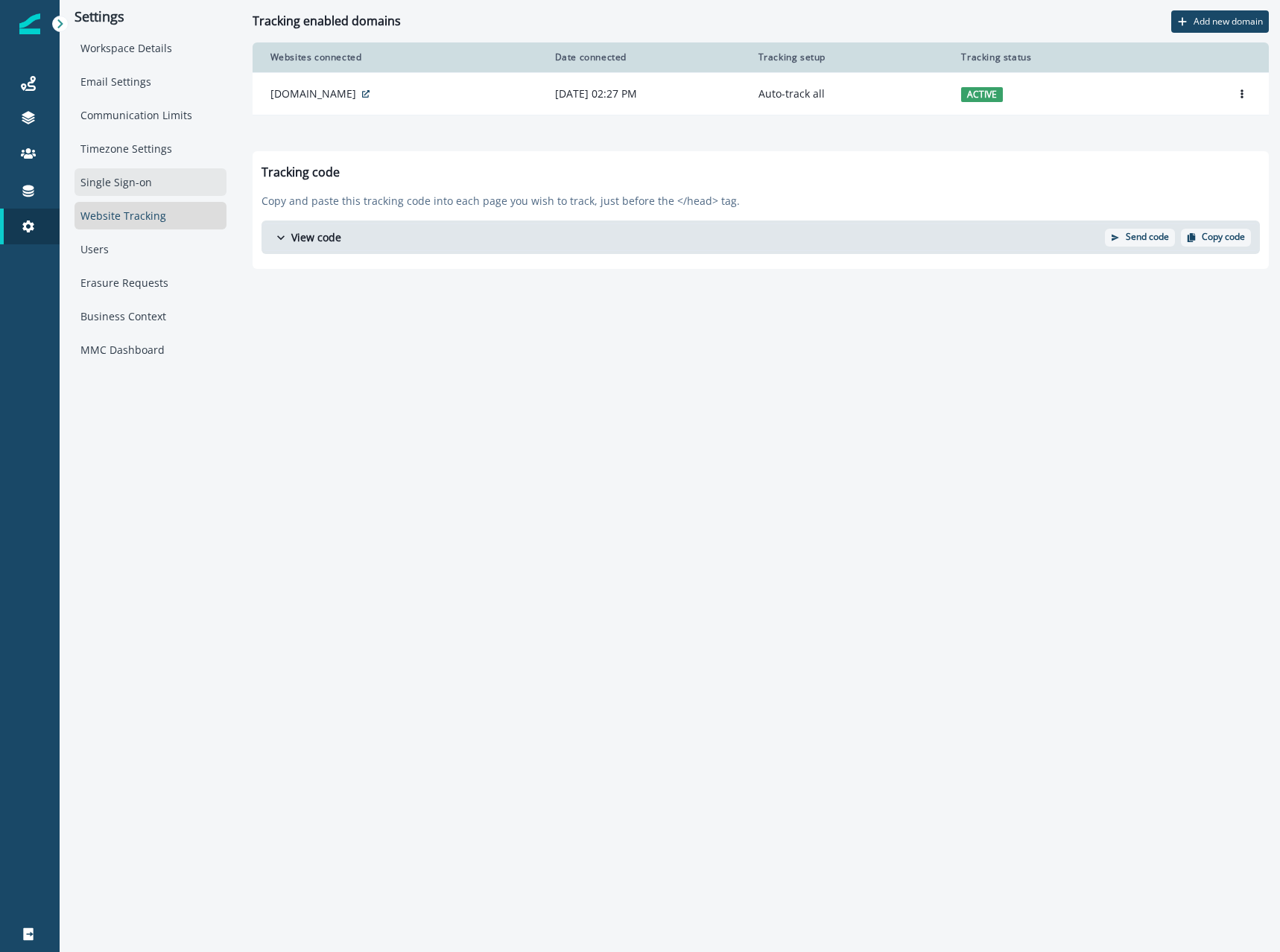
click at [147, 189] on div "Single Sign-on" at bounding box center [150, 182] width 152 height 28
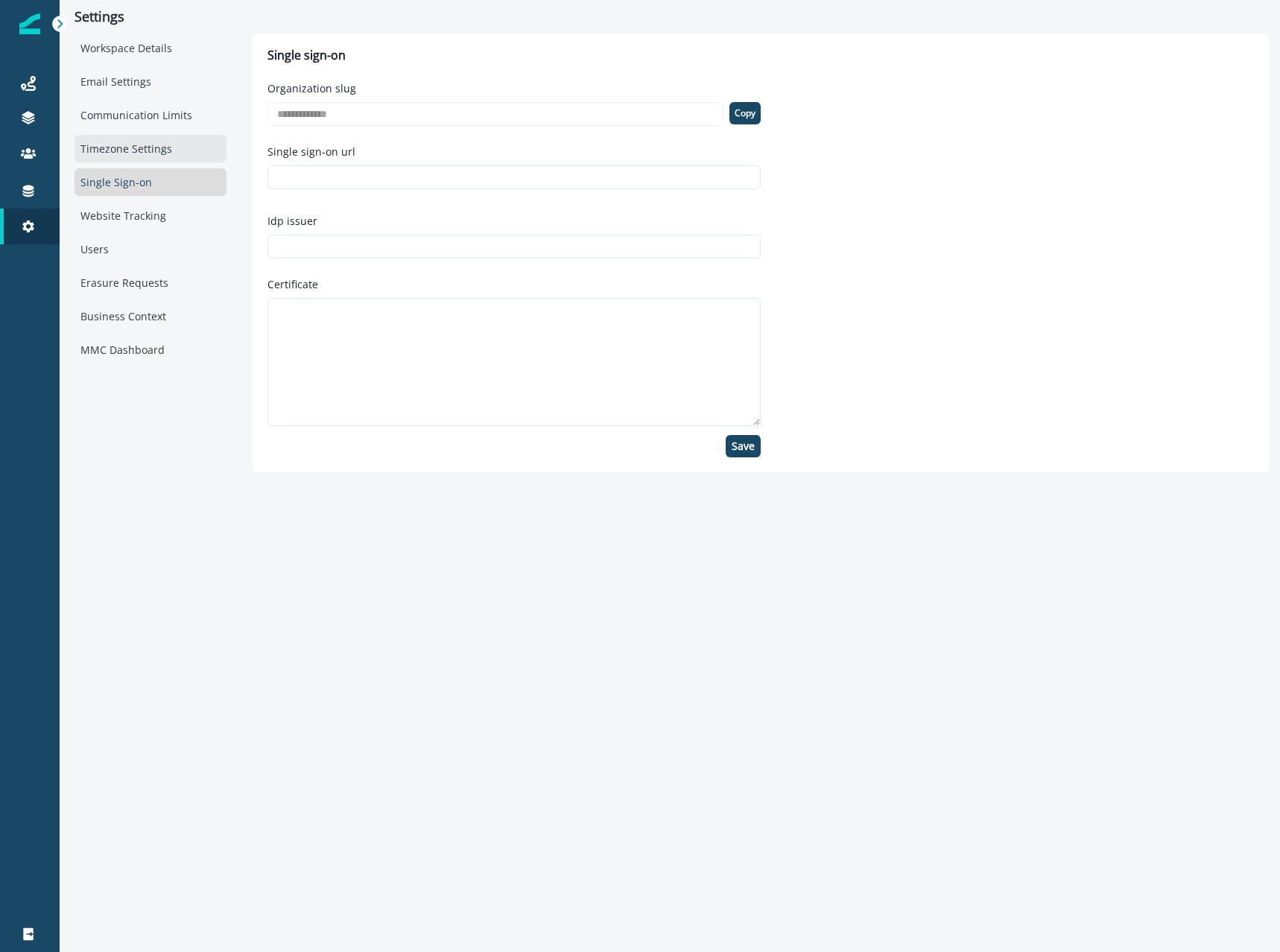
click at [154, 152] on div "Timezone Settings" at bounding box center [150, 148] width 152 height 28
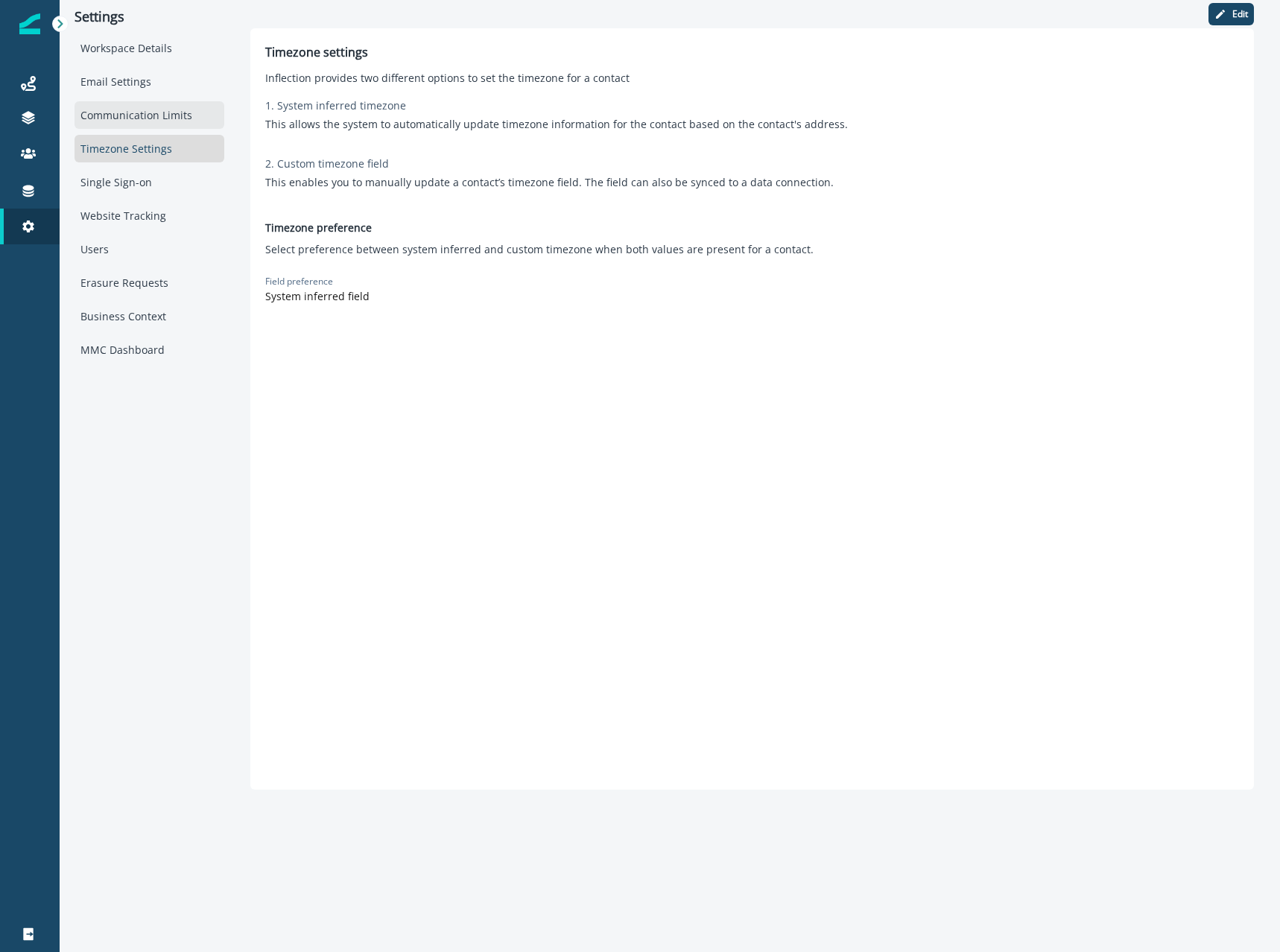
click at [155, 123] on div "Communication Limits" at bounding box center [149, 115] width 150 height 28
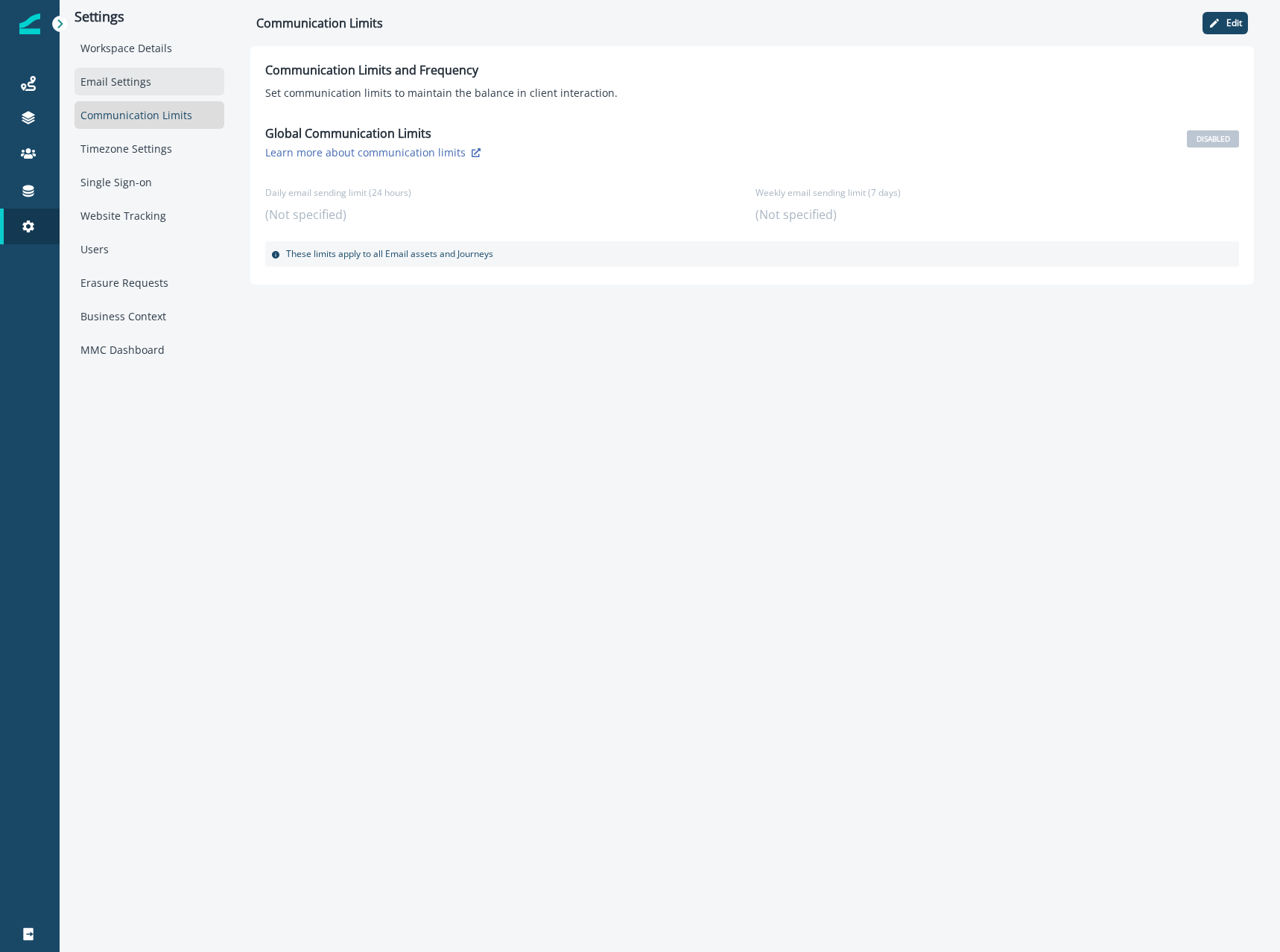
click at [148, 86] on div "Email Settings" at bounding box center [149, 81] width 150 height 28
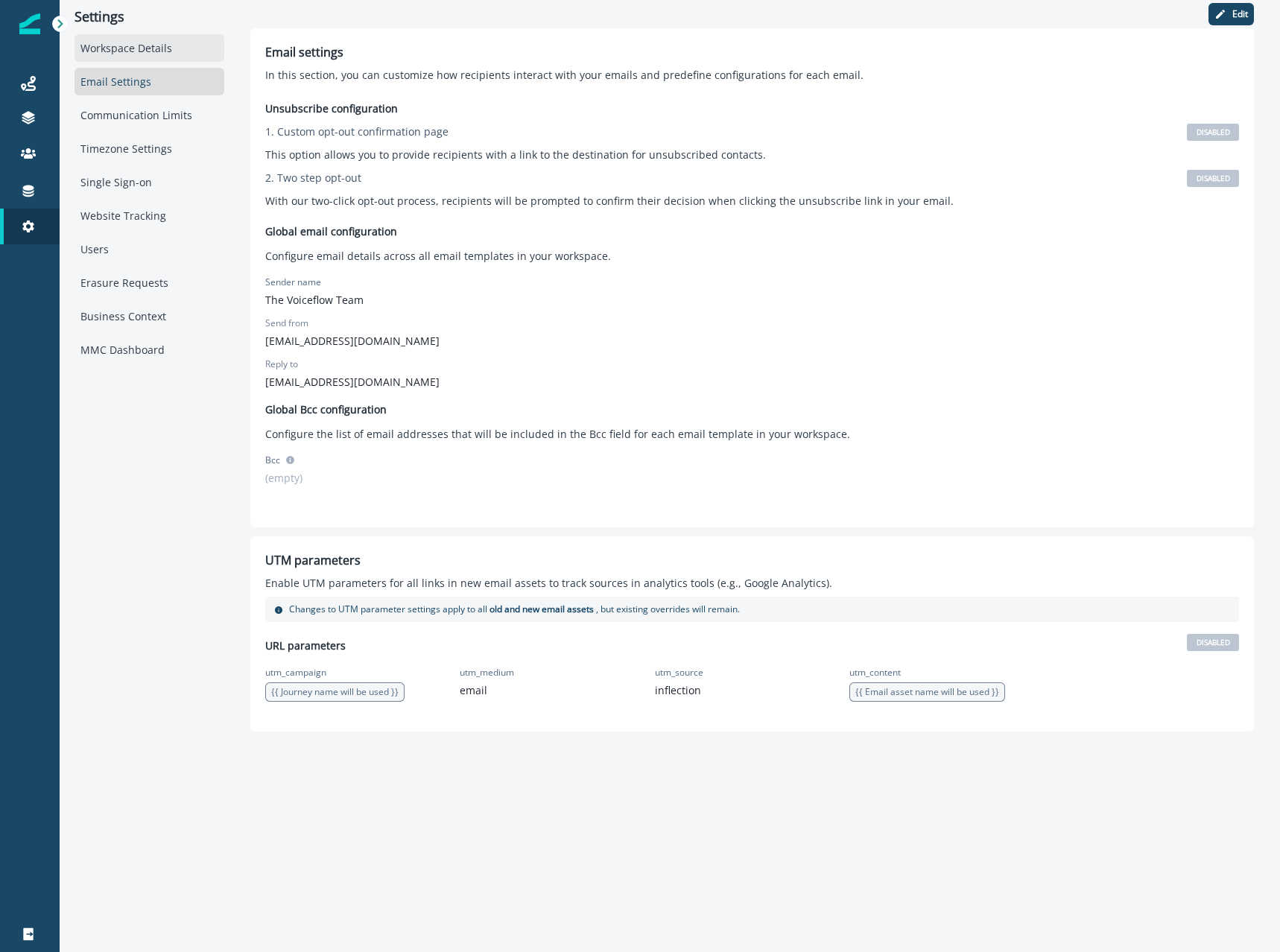
click at [153, 49] on div "Workspace Details" at bounding box center [149, 48] width 150 height 28
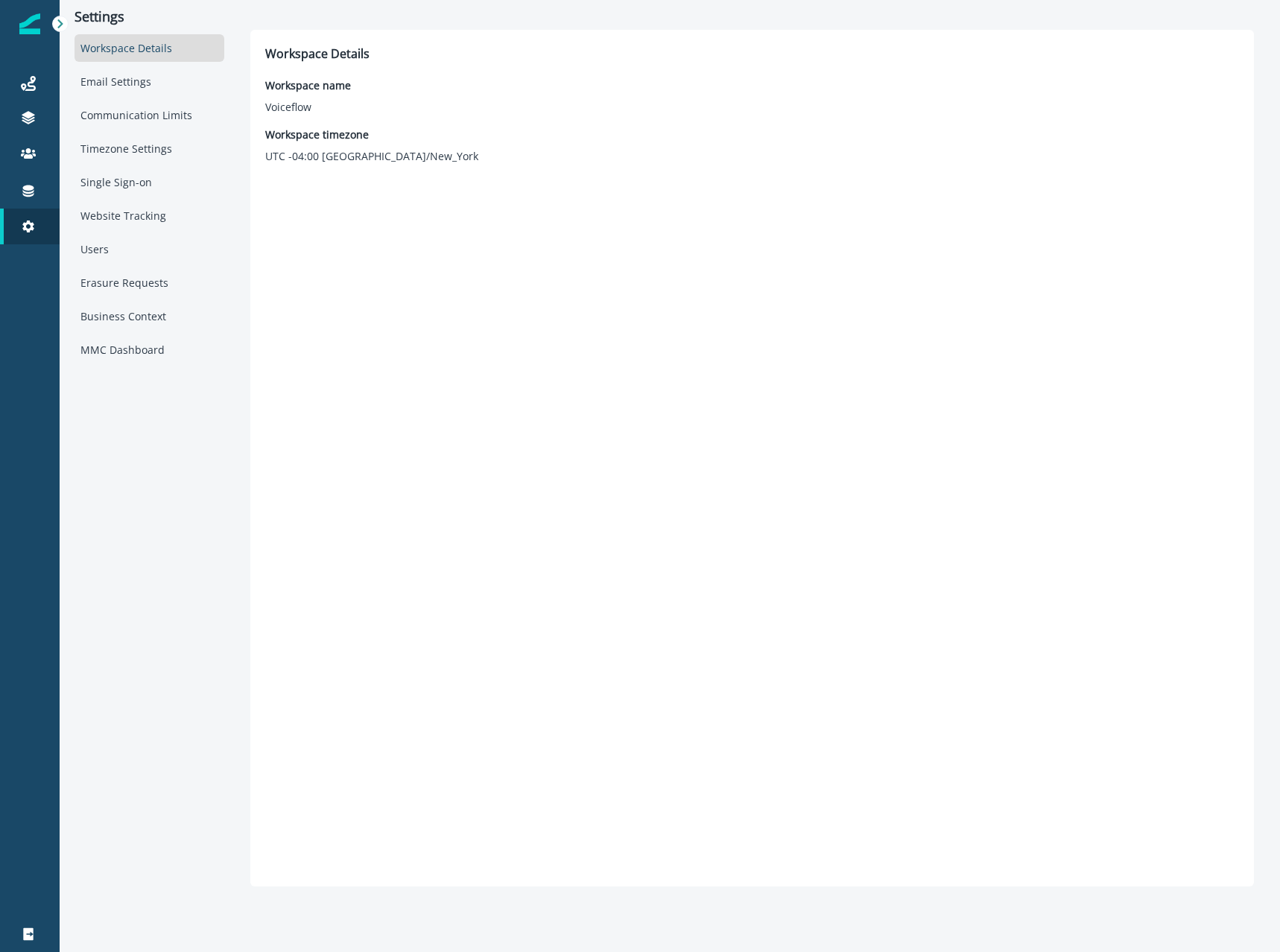
click at [35, 32] on img at bounding box center [29, 24] width 21 height 21
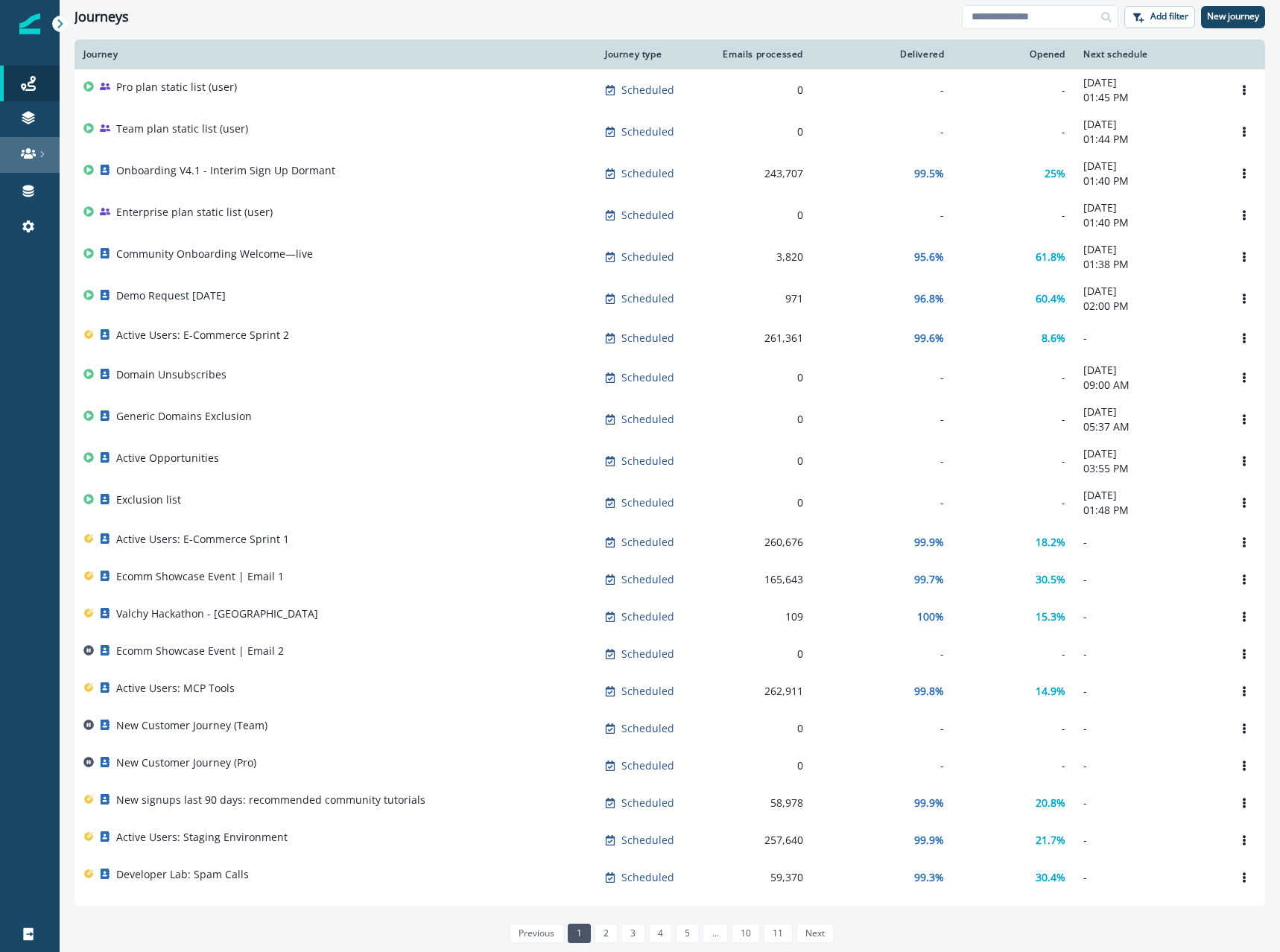
click at [29, 165] on link at bounding box center [29, 155] width 60 height 35
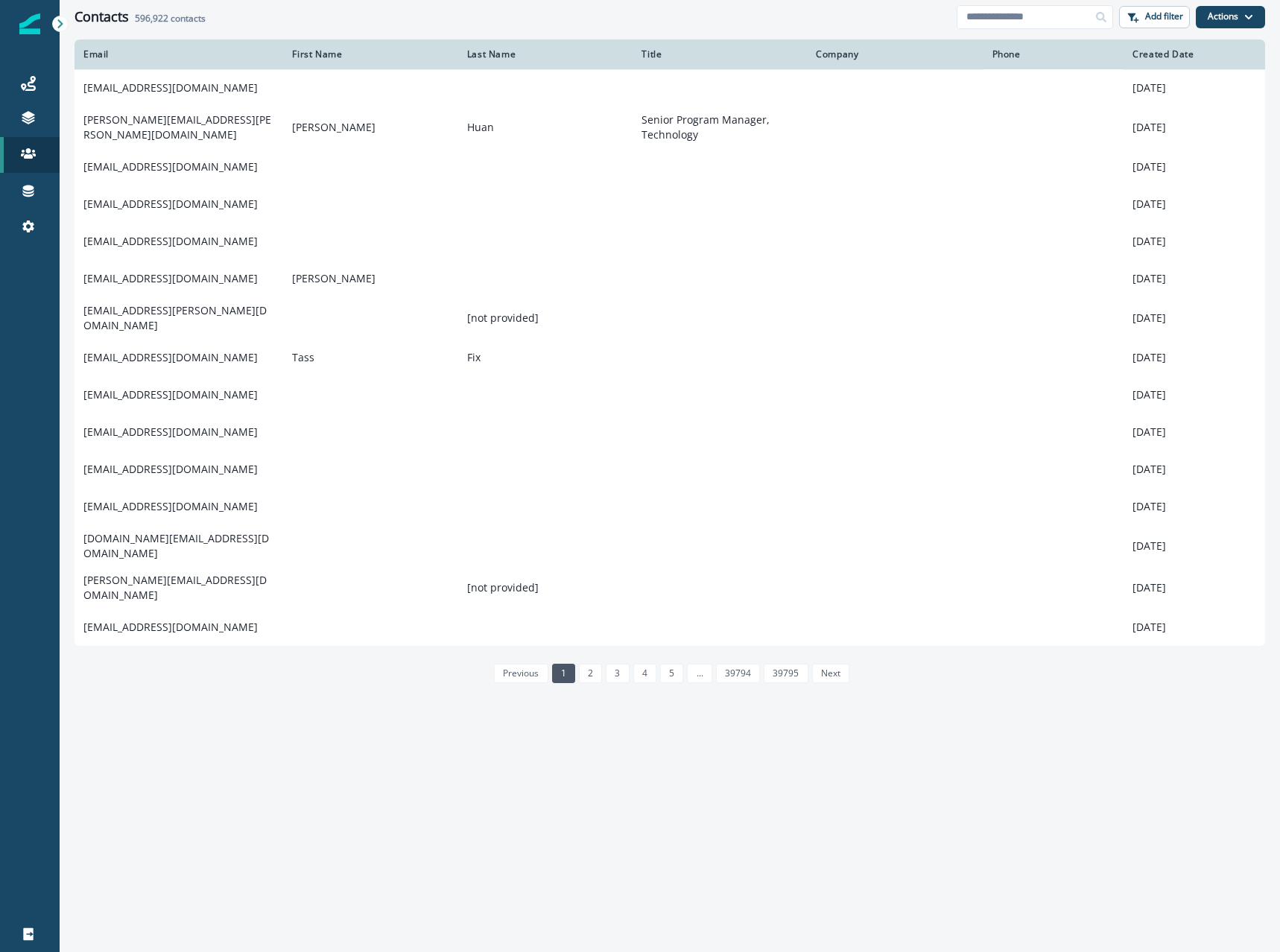
click at [339, 29] on div "Contacts 596,922 contacts Add filter Actions Create Contact Import Contacts" at bounding box center [670, 17] width 1220 height 34
